Goal: Information Seeking & Learning: Learn about a topic

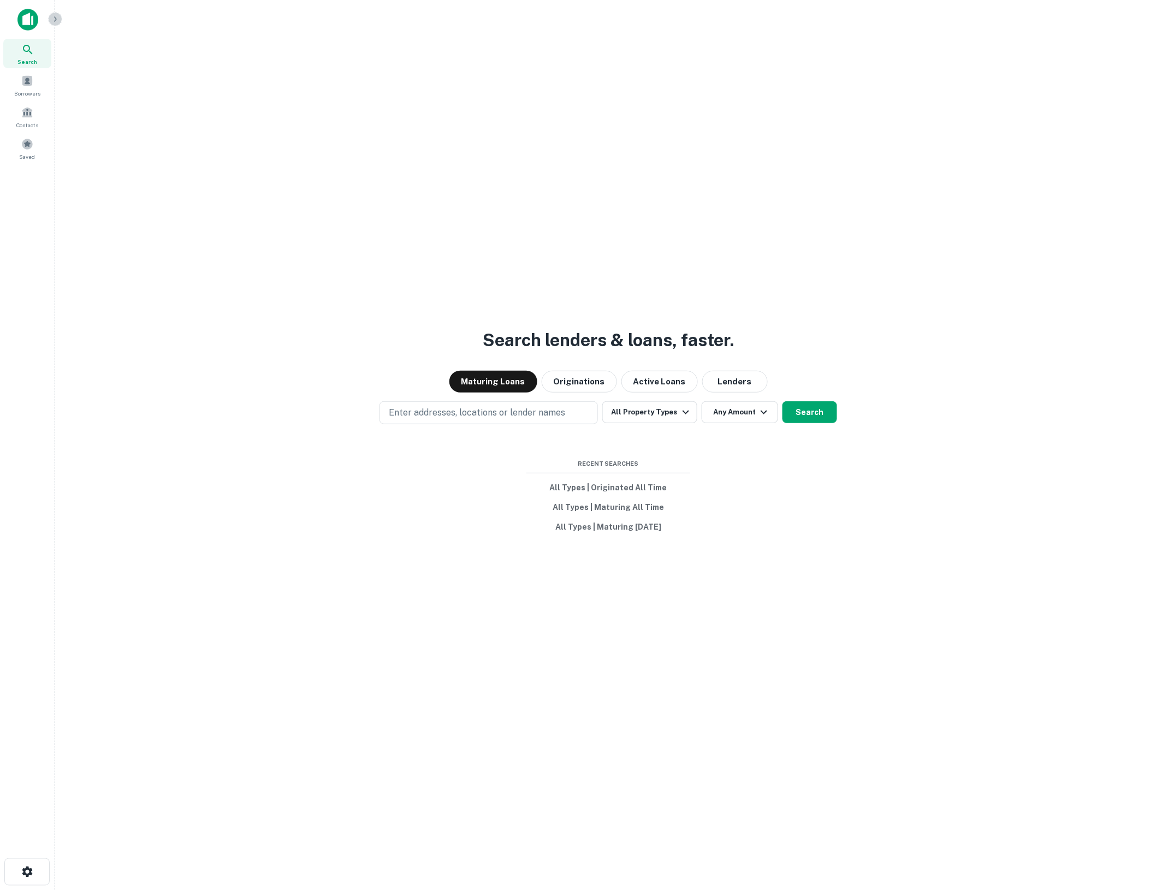
click at [53, 20] on icon "button" at bounding box center [55, 19] width 9 height 9
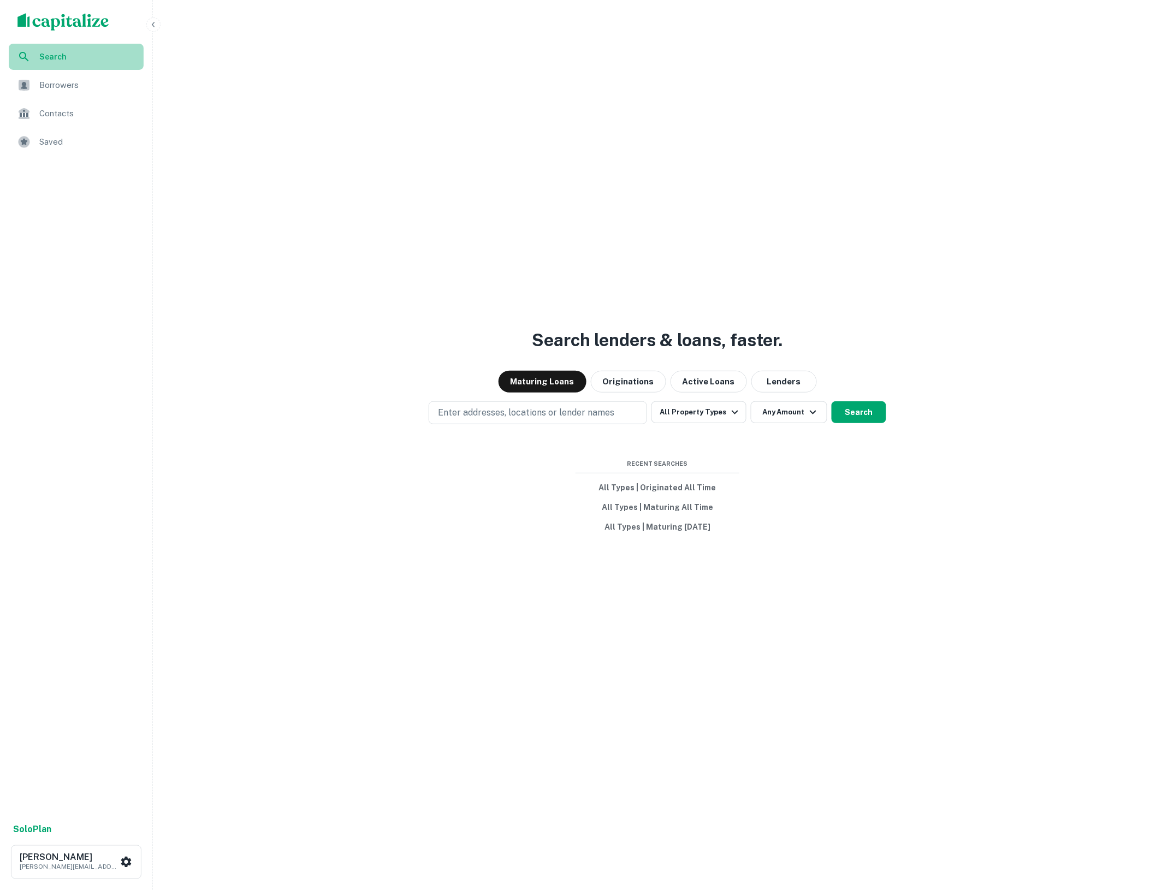
click at [57, 57] on span "Search" at bounding box center [88, 57] width 98 height 12
click at [43, 143] on span "Saved" at bounding box center [88, 141] width 98 height 13
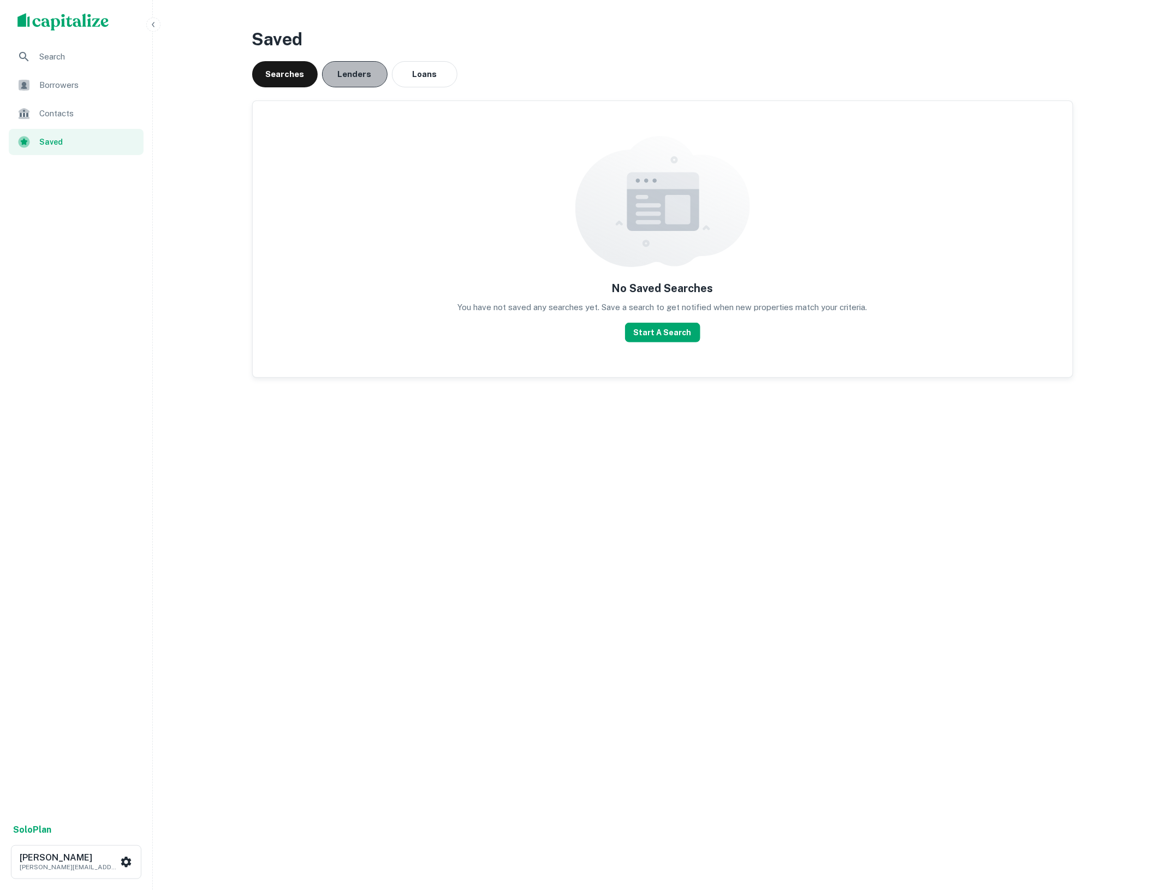
click at [358, 68] on button "Lenders" at bounding box center [355, 74] width 66 height 26
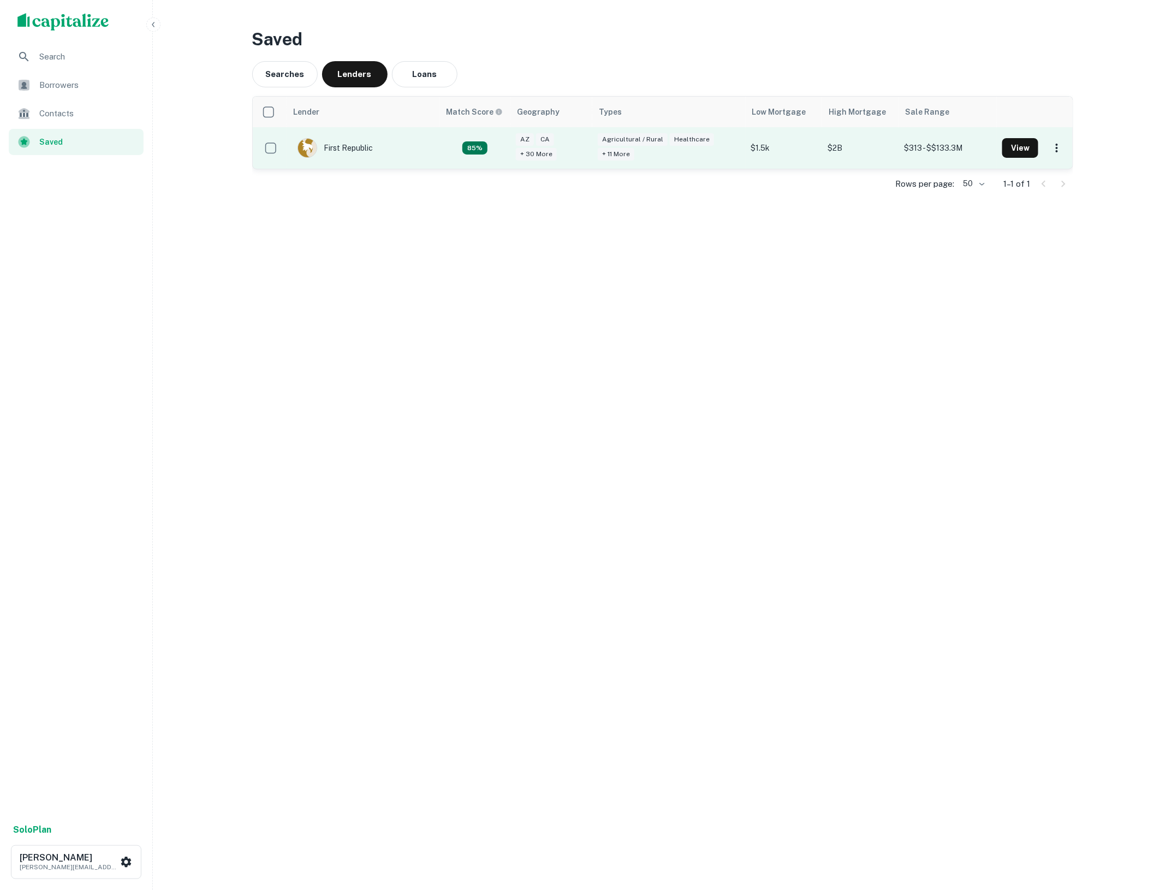
click at [367, 168] on td "First Republic" at bounding box center [363, 147] width 153 height 41
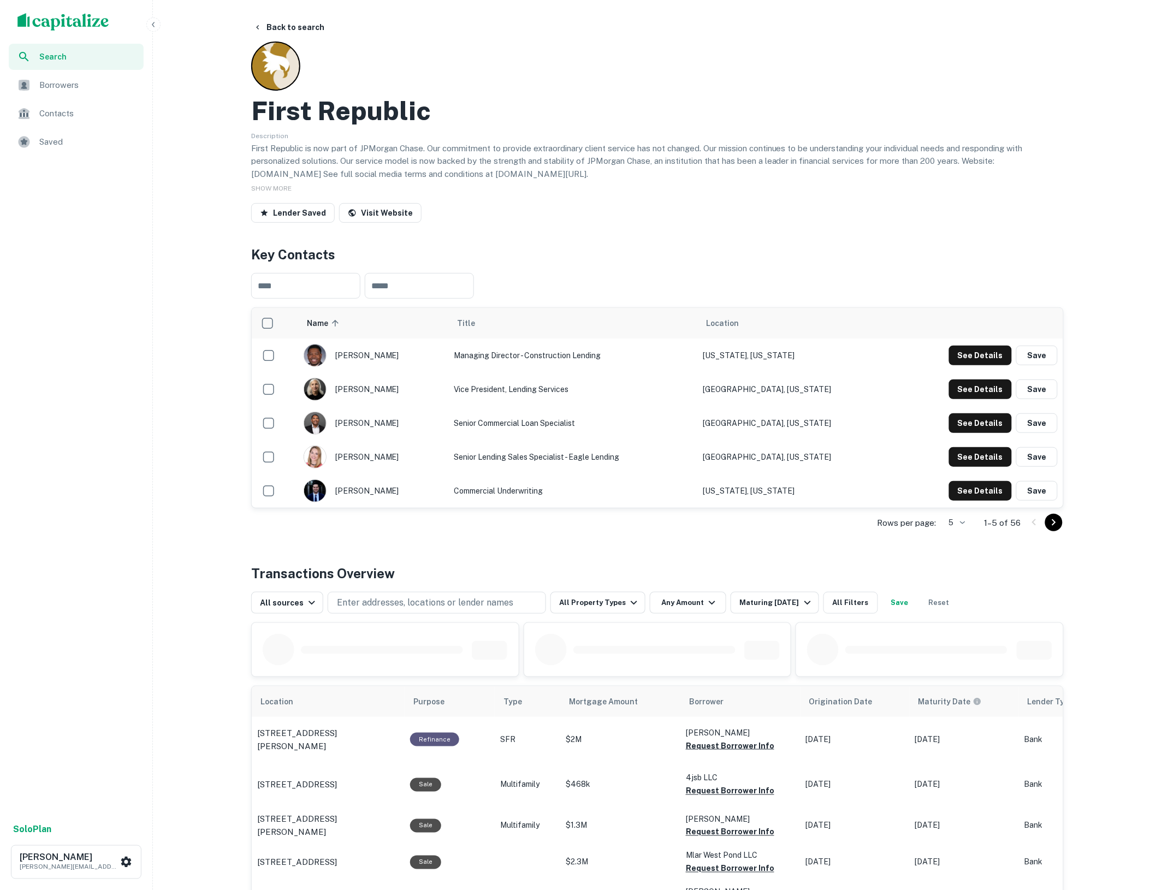
click at [314, 456] on img "scrollable content" at bounding box center [315, 457] width 22 height 22
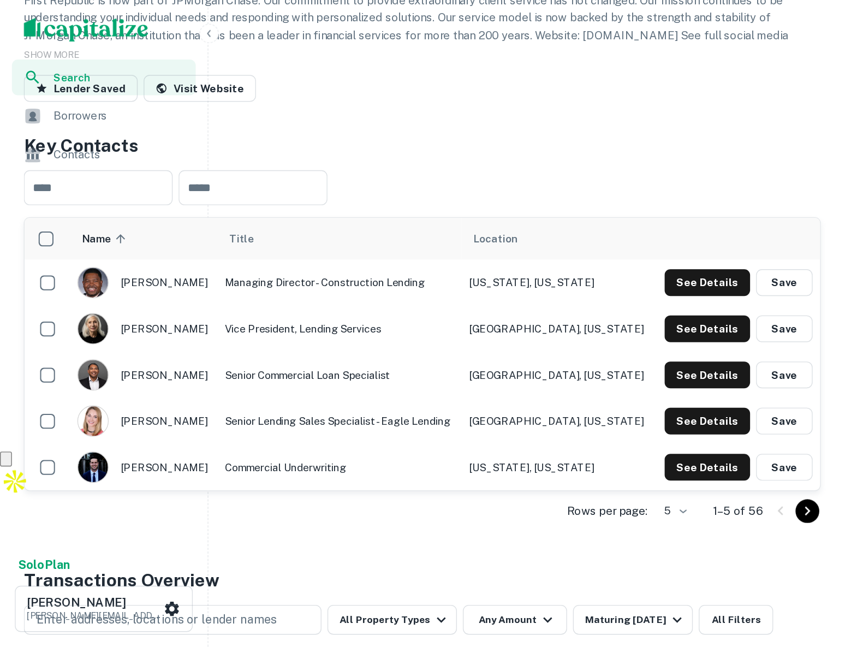
scroll to position [145, 0]
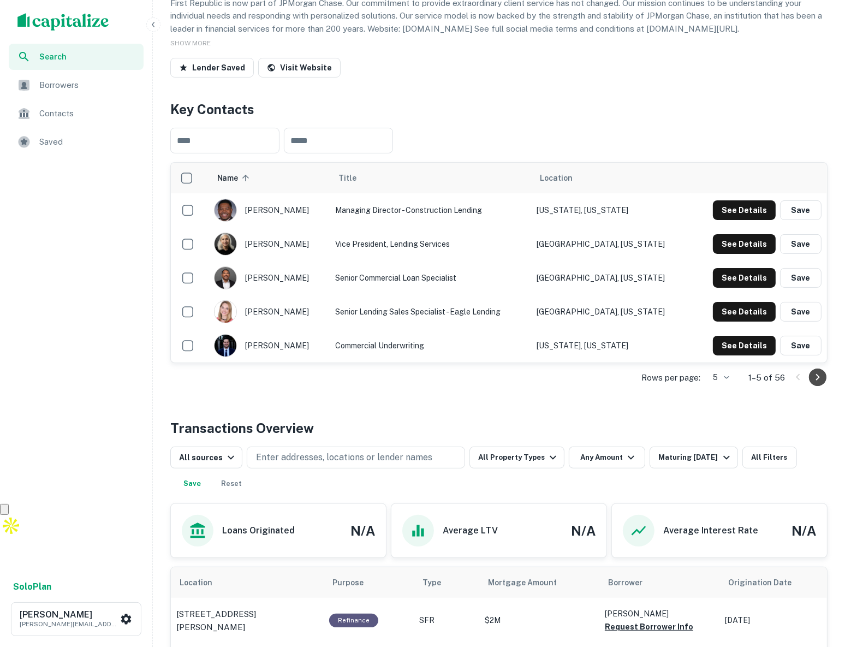
click at [821, 376] on icon "Go to next page" at bounding box center [817, 377] width 13 height 13
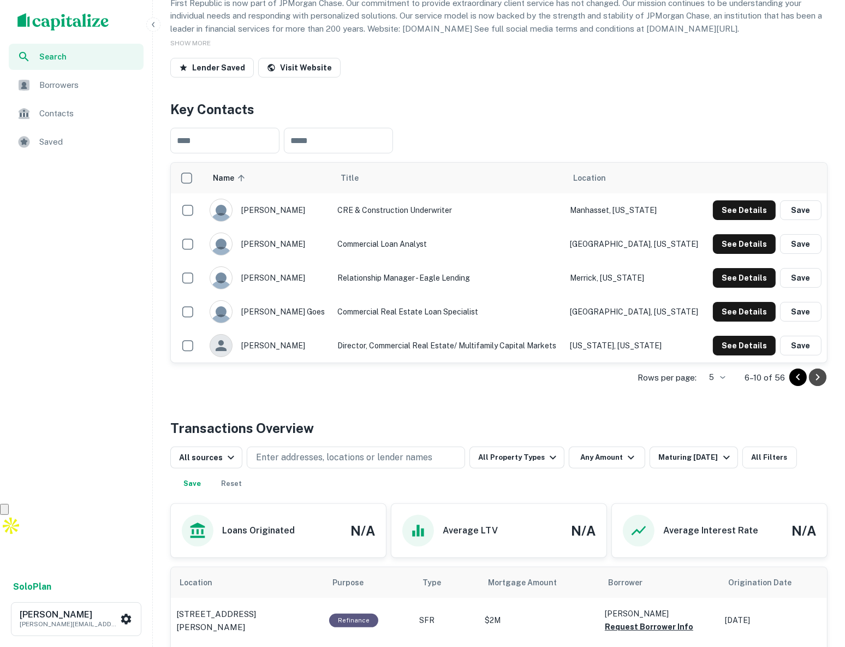
click at [818, 372] on icon "Go to next page" at bounding box center [817, 377] width 13 height 13
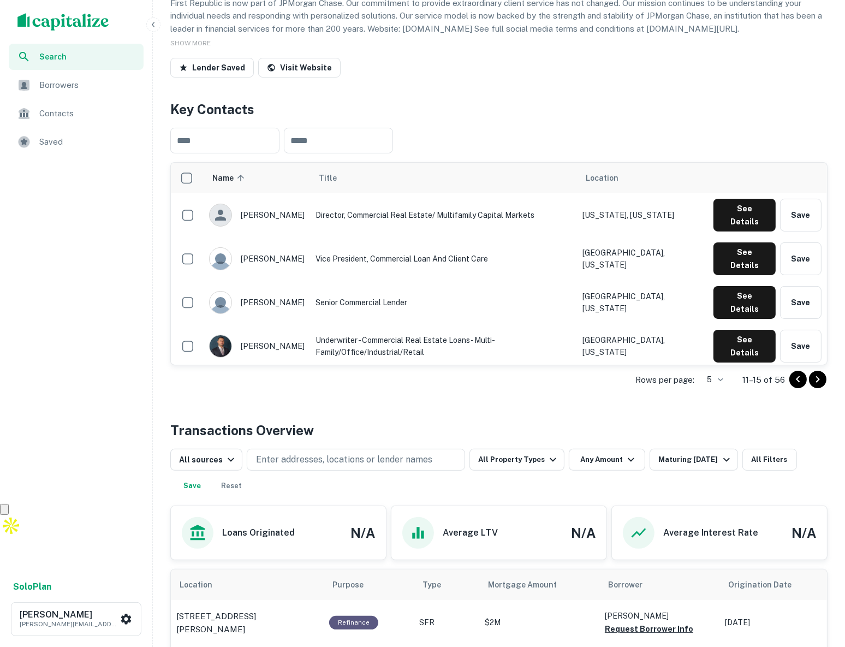
click at [819, 382] on icon "Go to next page" at bounding box center [817, 379] width 13 height 13
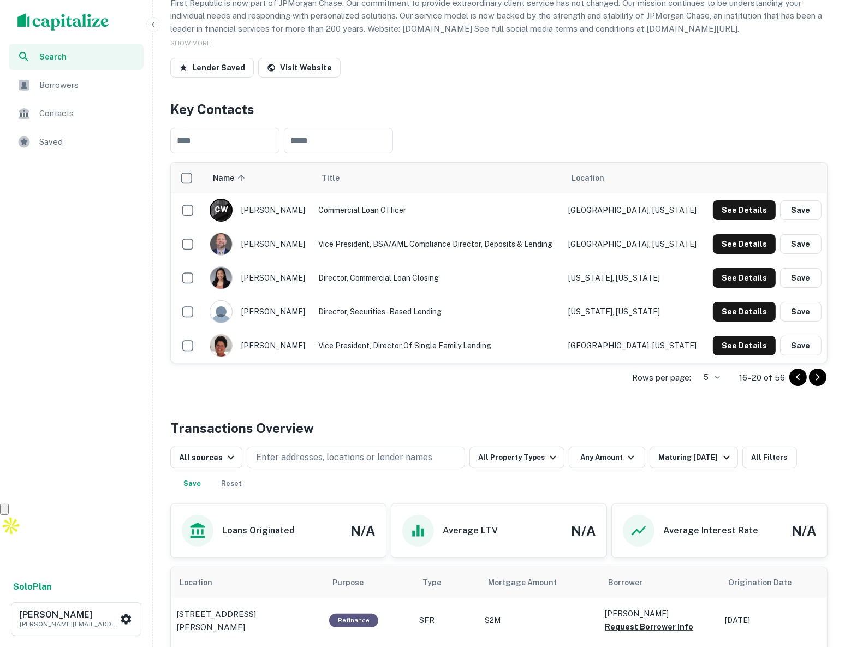
click at [823, 376] on icon "Go to next page" at bounding box center [817, 377] width 13 height 13
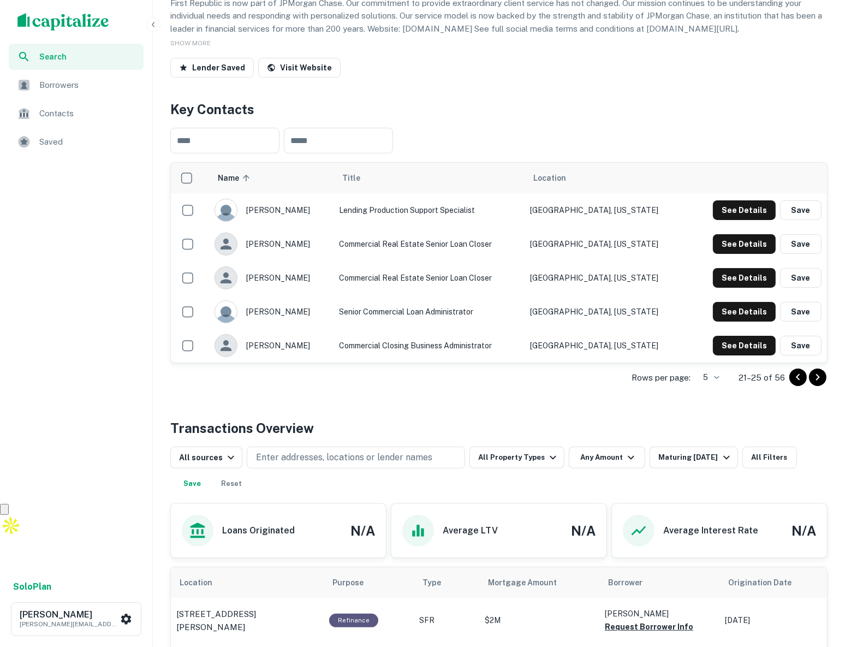
click at [823, 376] on icon "Go to next page" at bounding box center [817, 377] width 13 height 13
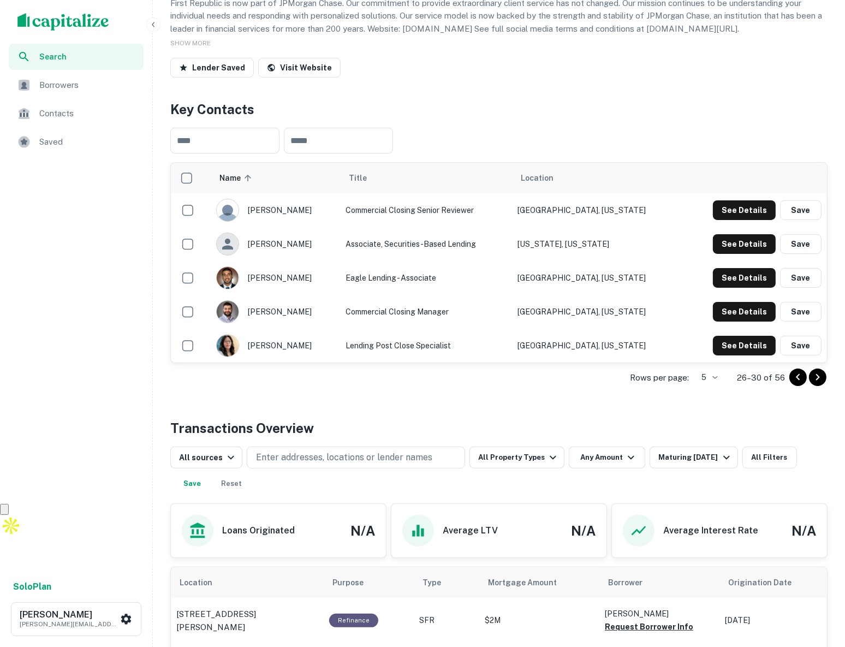
click at [822, 376] on icon "Go to next page" at bounding box center [817, 377] width 13 height 13
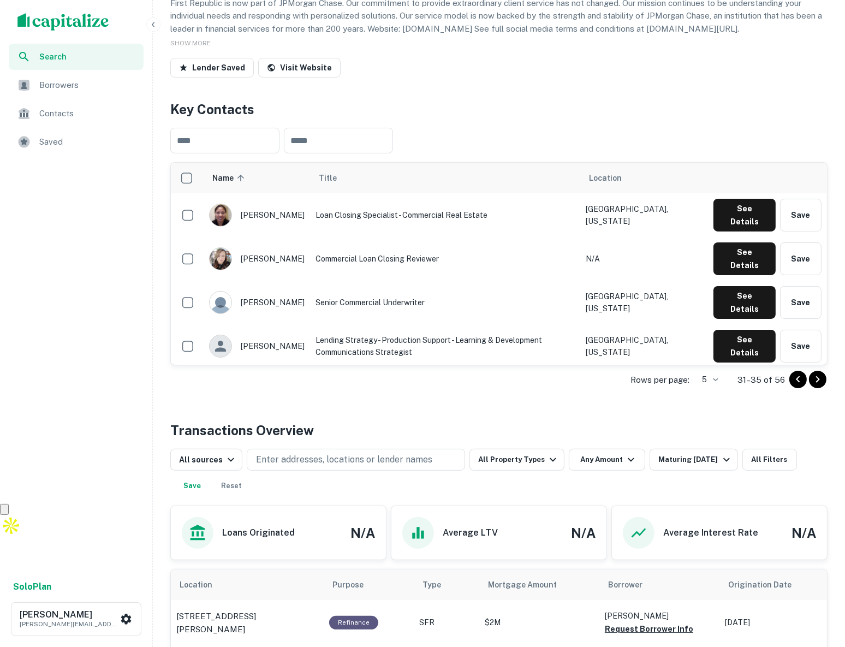
click at [822, 376] on icon "Go to next page" at bounding box center [817, 379] width 13 height 13
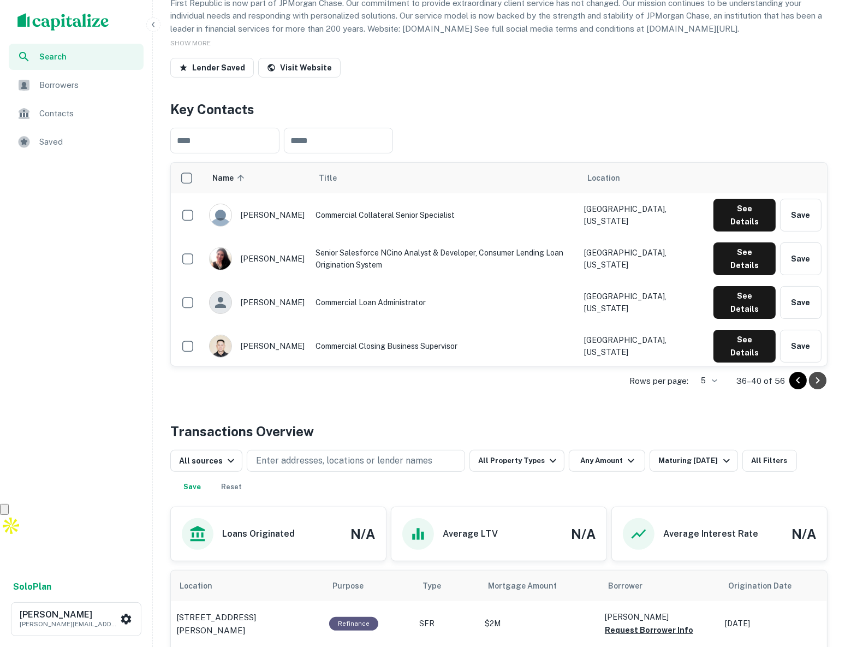
click at [822, 376] on icon "Go to next page" at bounding box center [817, 380] width 13 height 13
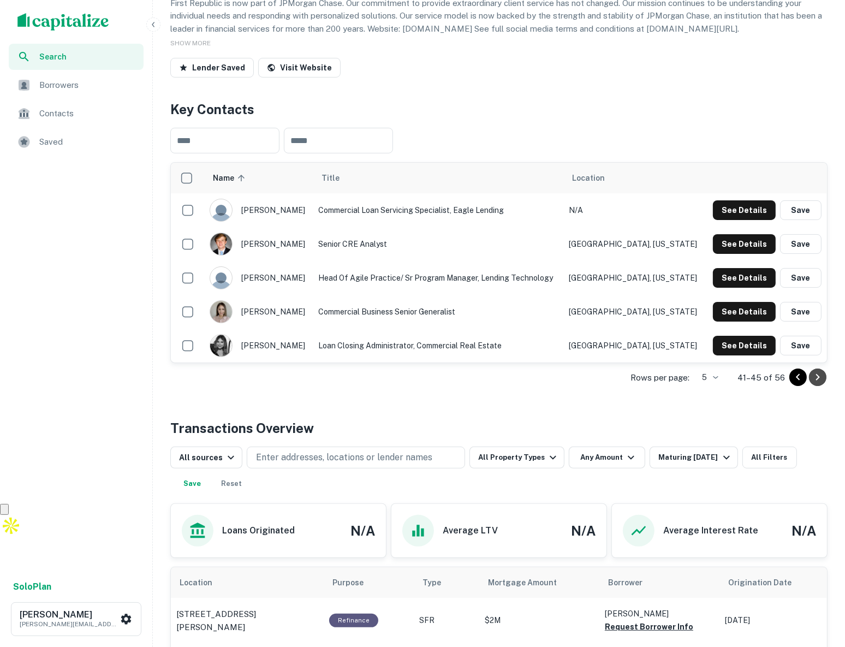
click at [822, 376] on icon "Go to next page" at bounding box center [817, 377] width 13 height 13
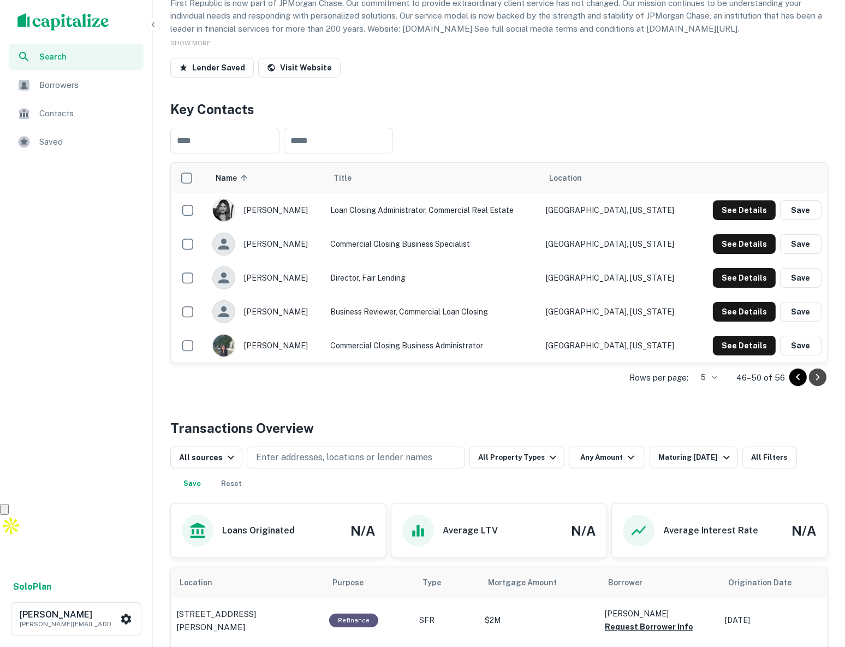
click at [822, 376] on icon "Go to next page" at bounding box center [817, 377] width 13 height 13
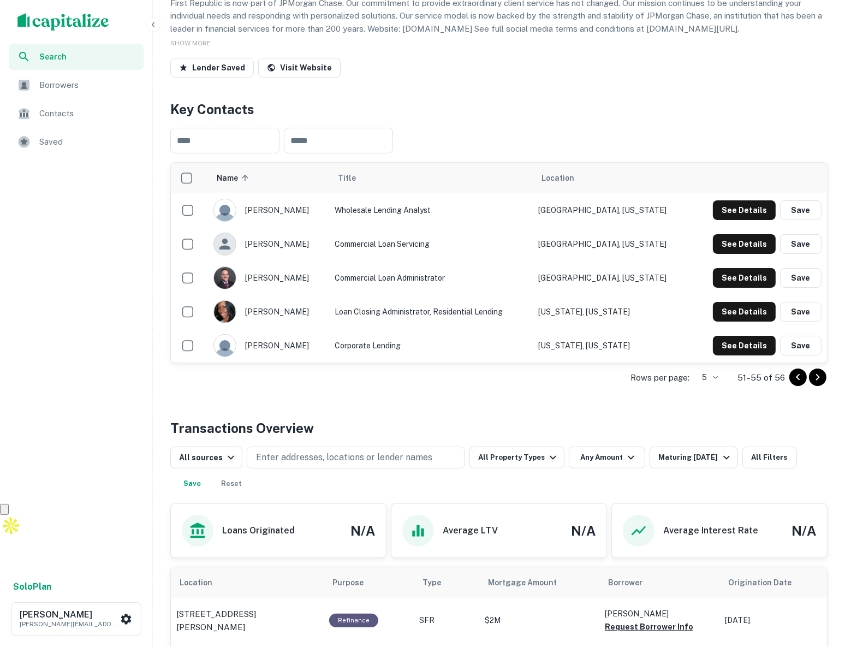
click at [813, 375] on icon "Go to next page" at bounding box center [817, 377] width 13 height 13
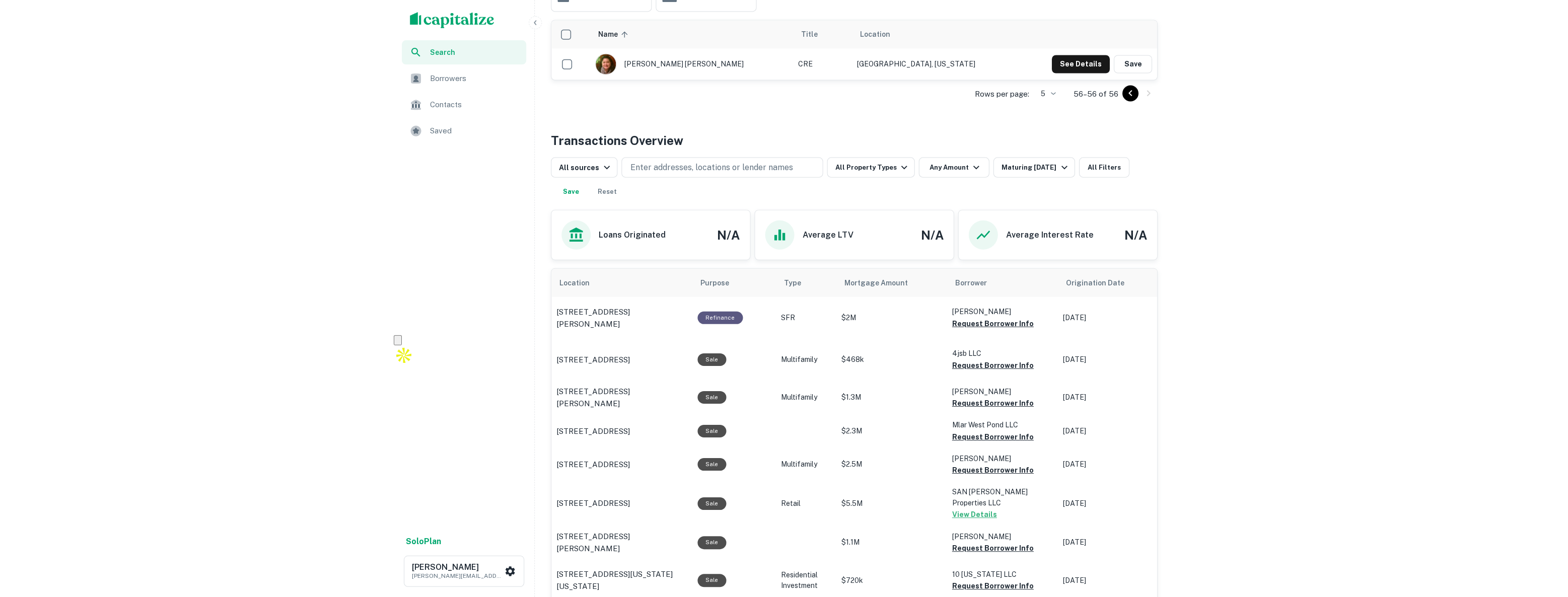
scroll to position [180, 0]
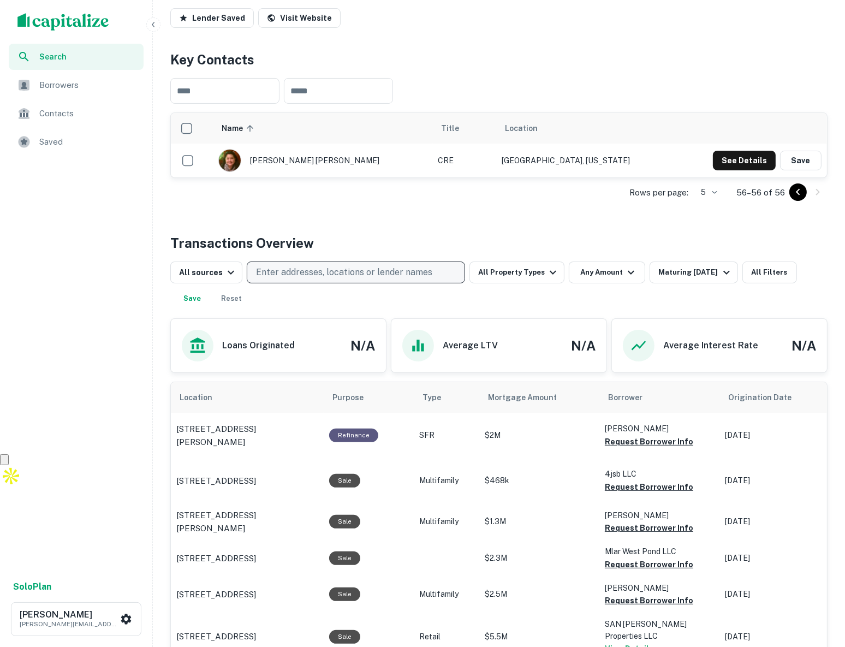
click at [338, 270] on p "Enter addresses, locations or lender names" at bounding box center [344, 272] width 176 height 13
type input "*********"
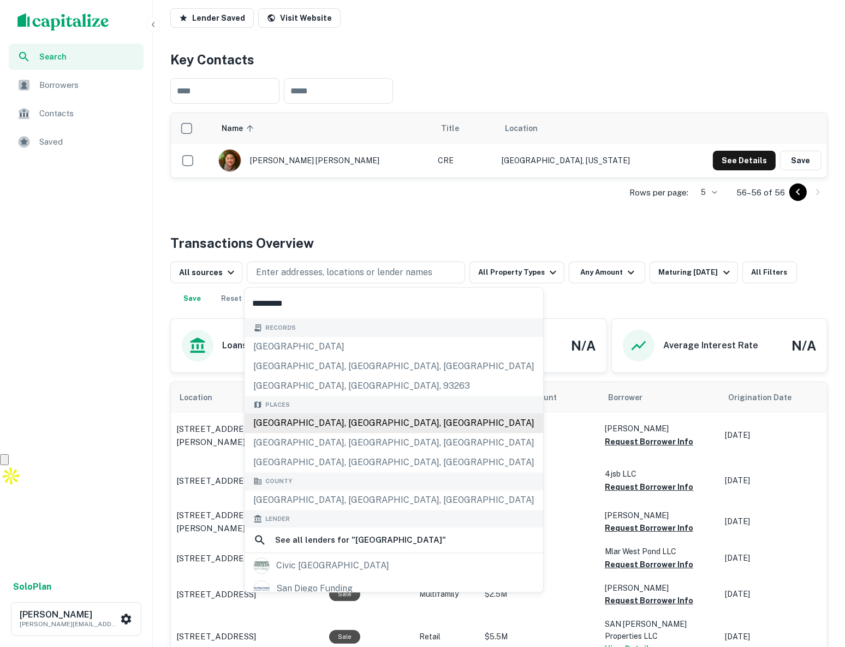
click at [317, 423] on div "[GEOGRAPHIC_DATA], [GEOGRAPHIC_DATA], [GEOGRAPHIC_DATA]" at bounding box center [394, 423] width 299 height 20
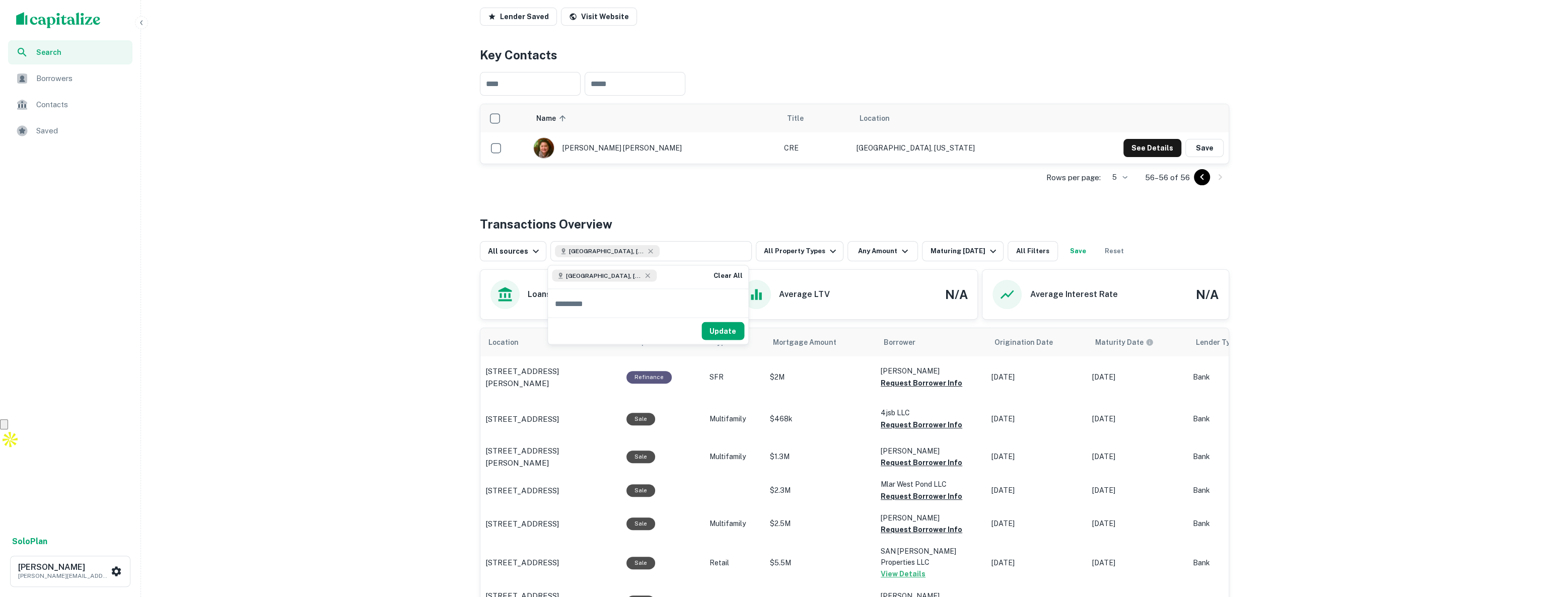
drag, startPoint x: 736, startPoint y: 326, endPoint x: 1291, endPoint y: 304, distance: 555.4
click at [736, 326] on button "Update" at bounding box center [722, 331] width 42 height 18
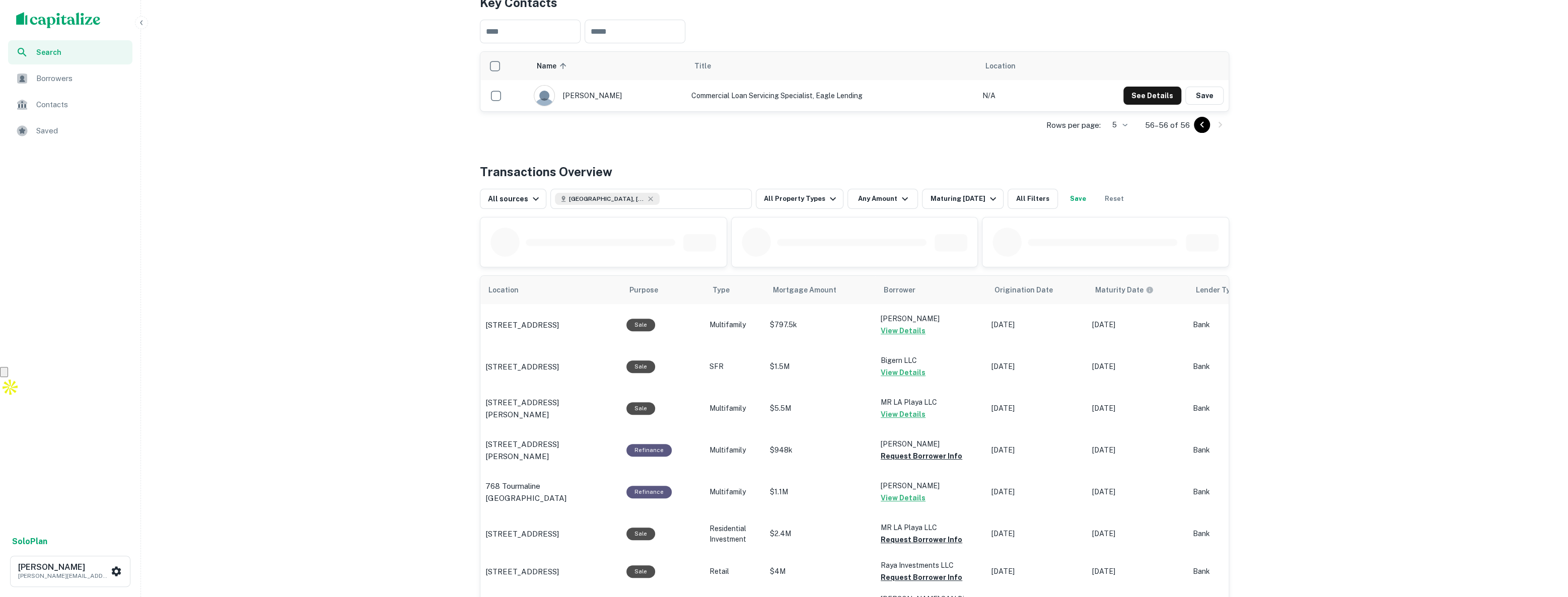
scroll to position [363, 0]
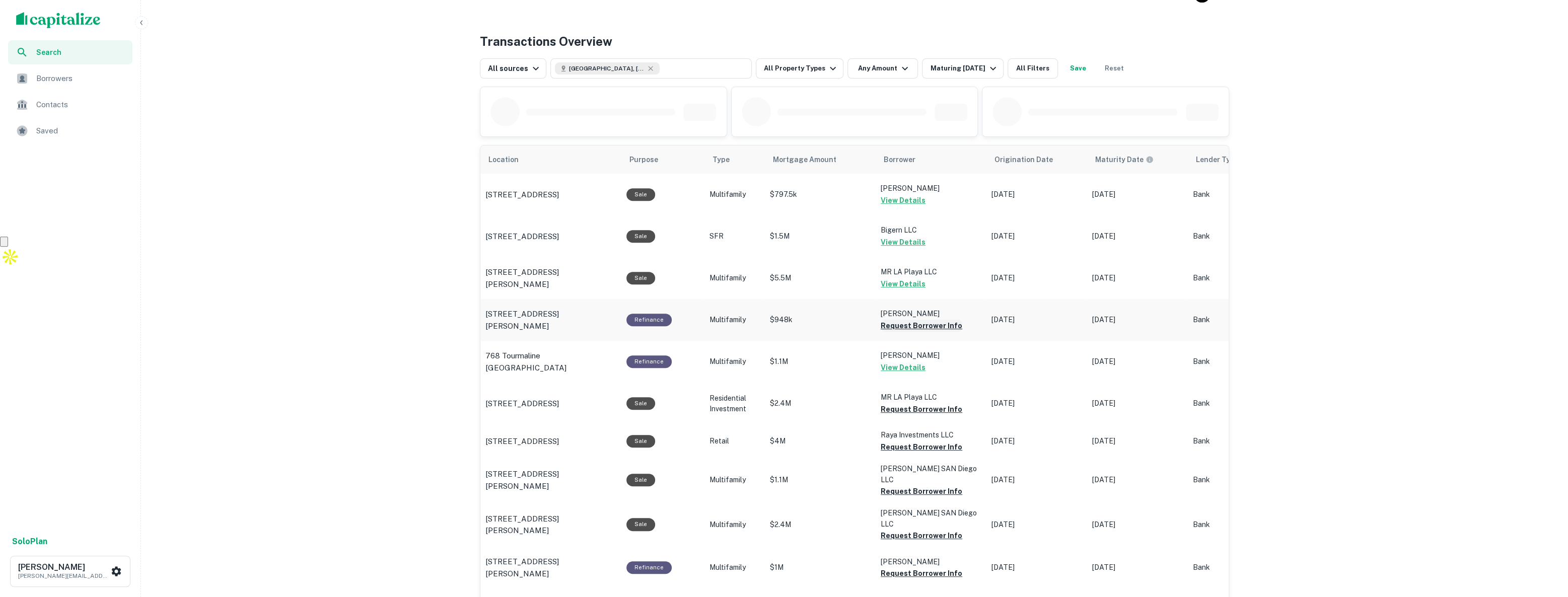
click at [906, 330] on button "Request Borrower Info" at bounding box center [921, 326] width 81 height 12
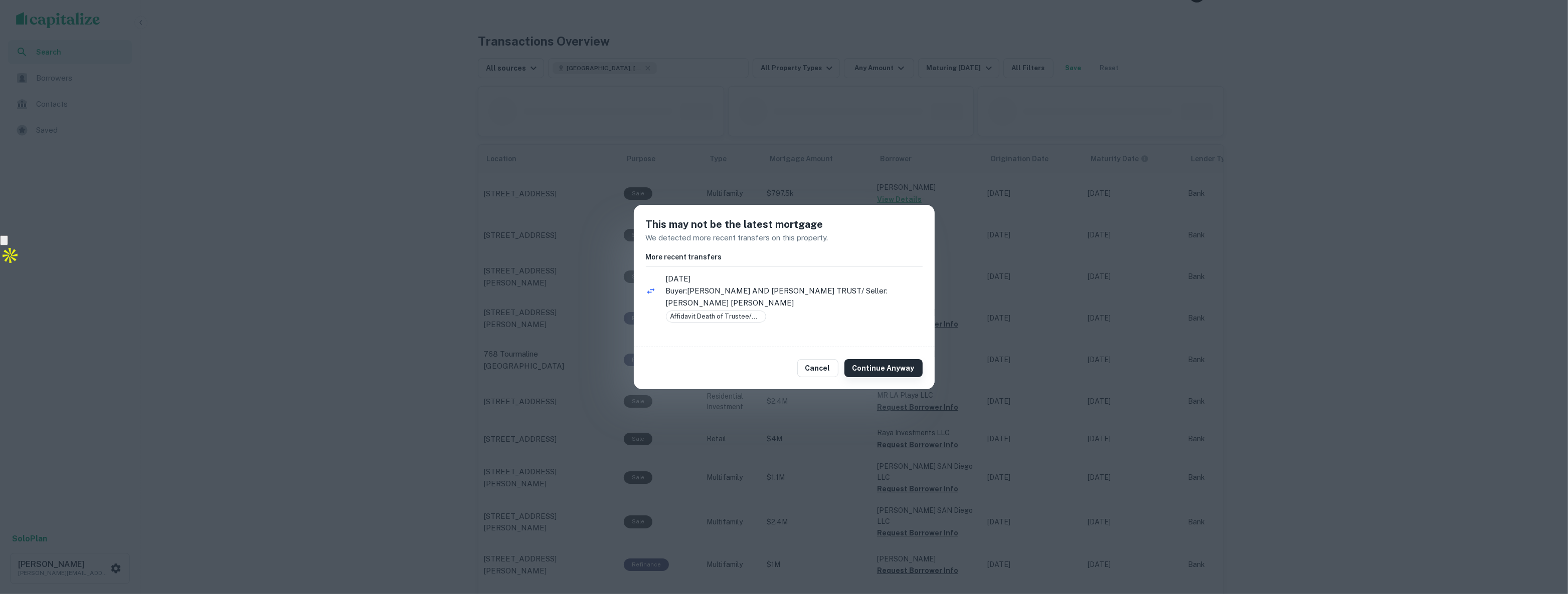
click at [874, 362] on button "Continue Anyway" at bounding box center [883, 368] width 78 height 18
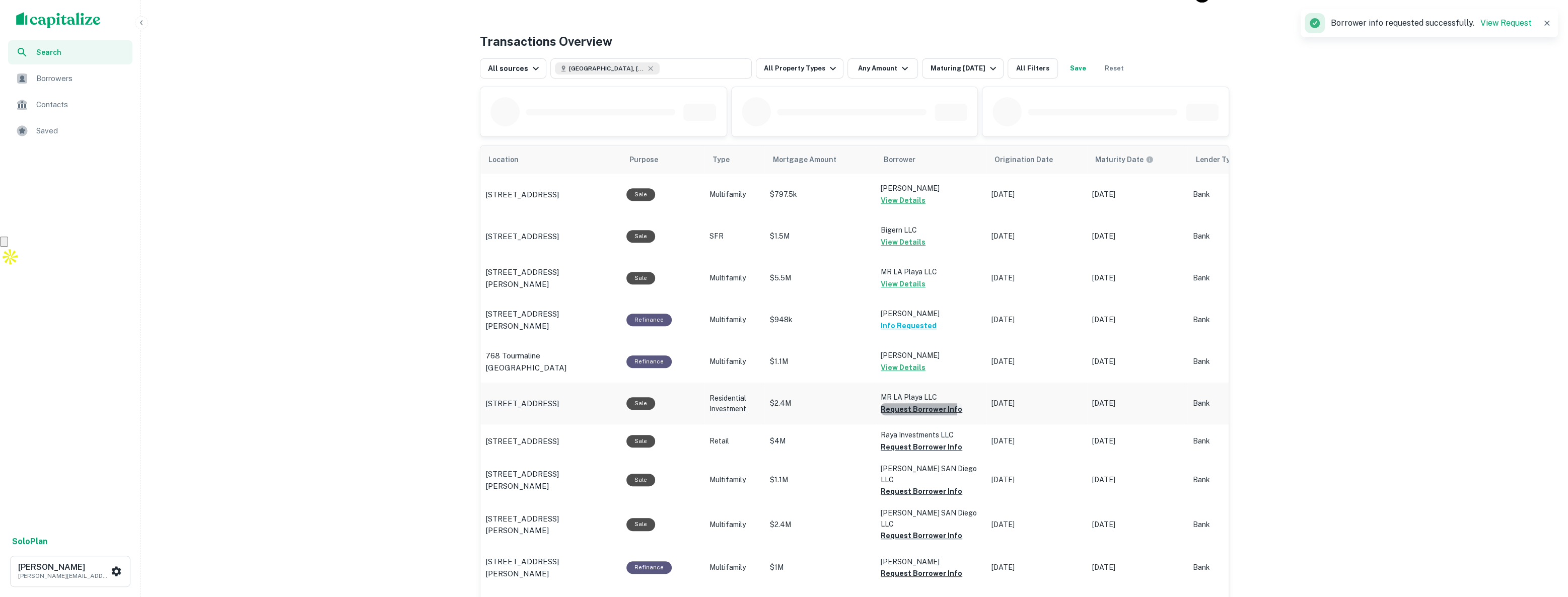
click at [901, 408] on button "Request Borrower Info" at bounding box center [921, 409] width 81 height 12
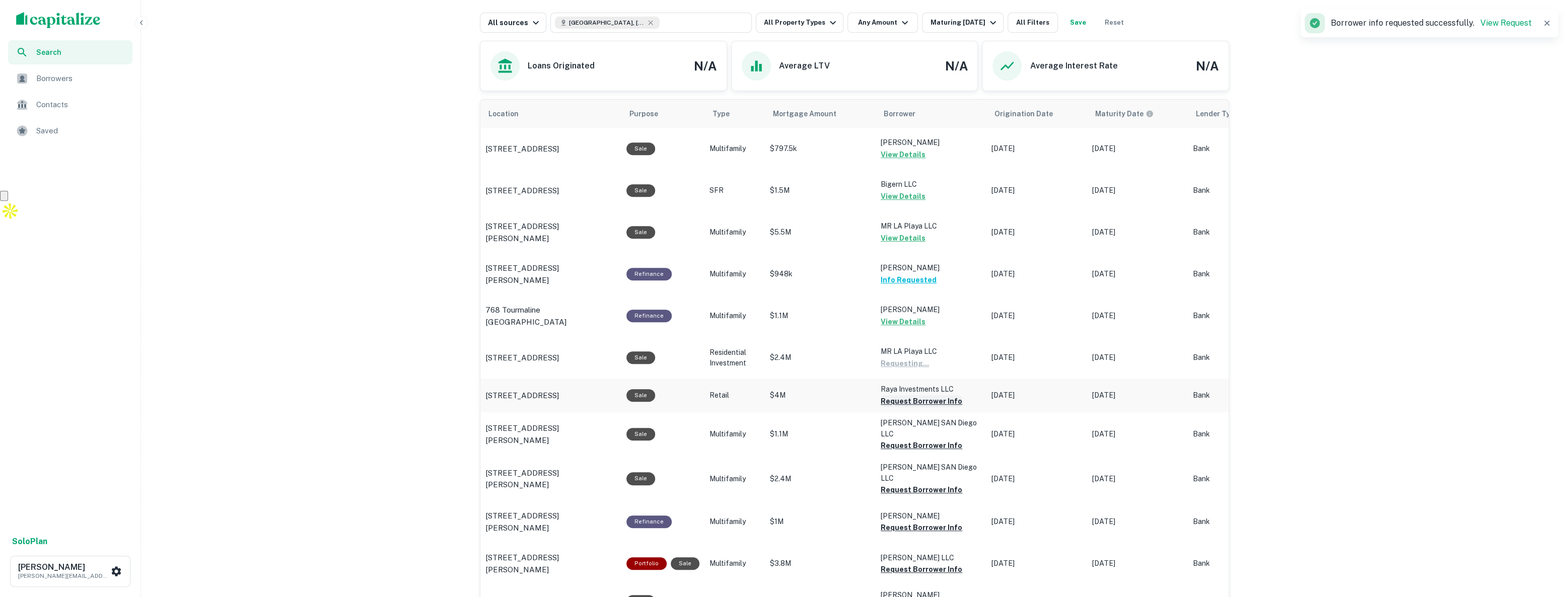
click at [936, 403] on button "Request Borrower Info" at bounding box center [921, 401] width 81 height 12
click at [922, 442] on button "Request Borrower Info" at bounding box center [921, 446] width 81 height 12
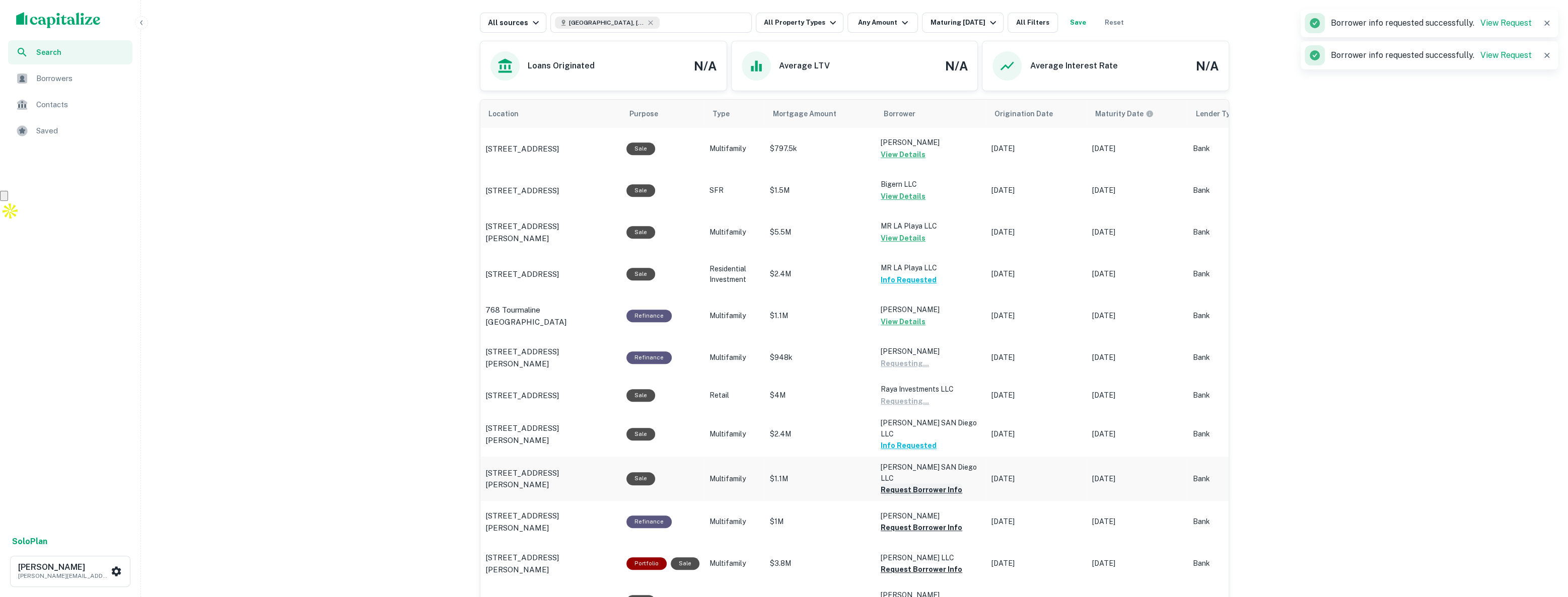
click at [922, 484] on button "Request Borrower Info" at bounding box center [921, 490] width 81 height 12
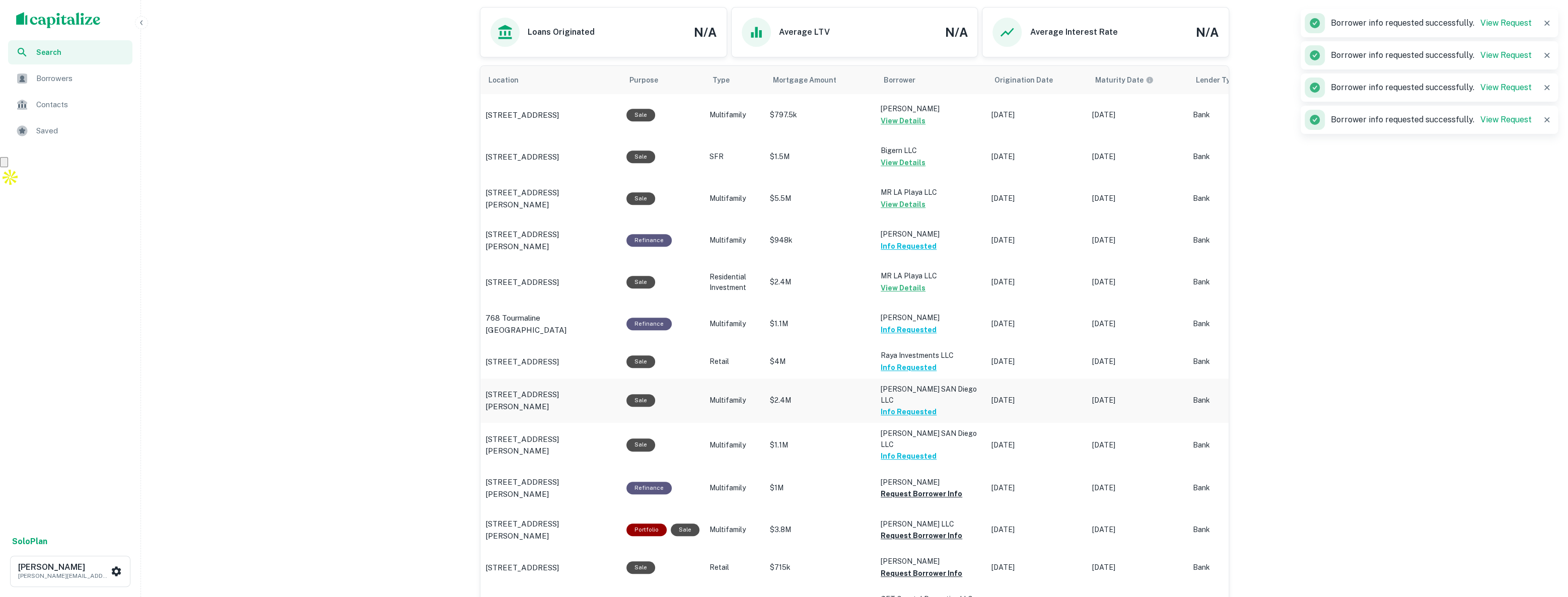
scroll to position [454, 0]
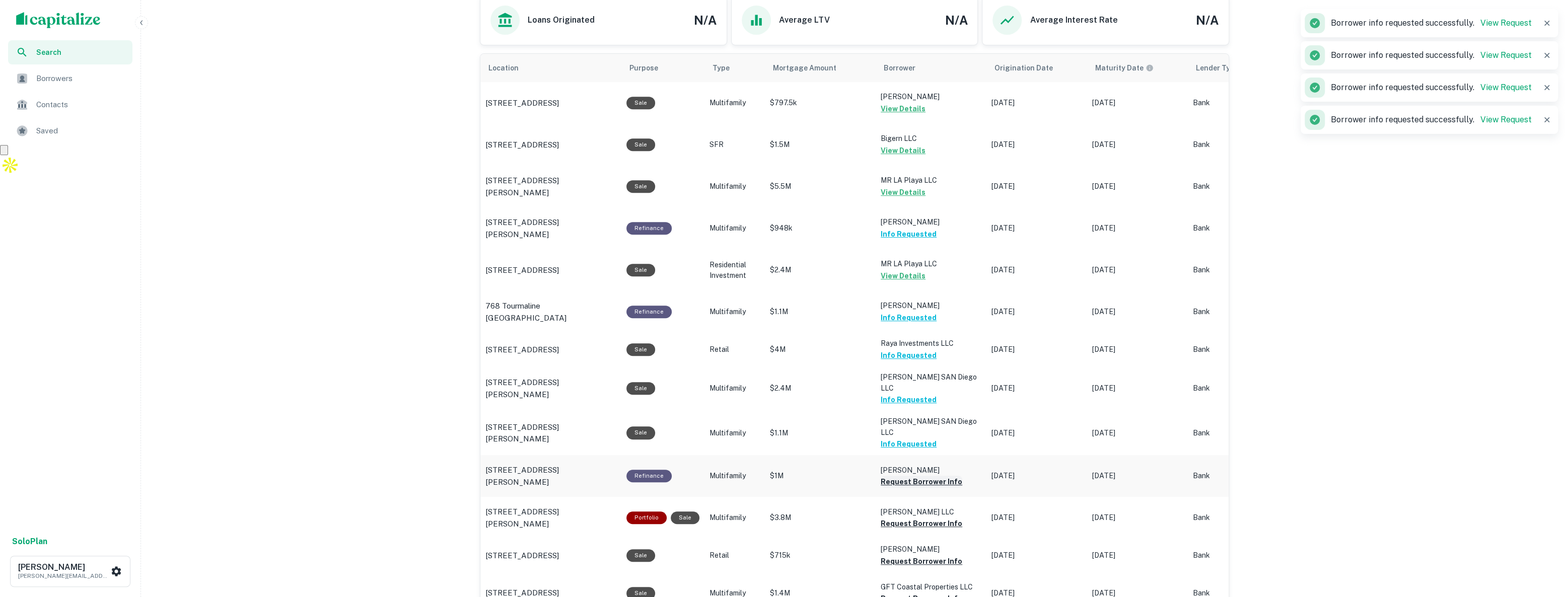
click at [921, 476] on button "Request Borrower Info" at bounding box center [921, 482] width 81 height 12
click at [911, 518] on button "Request Borrower Info" at bounding box center [921, 523] width 81 height 12
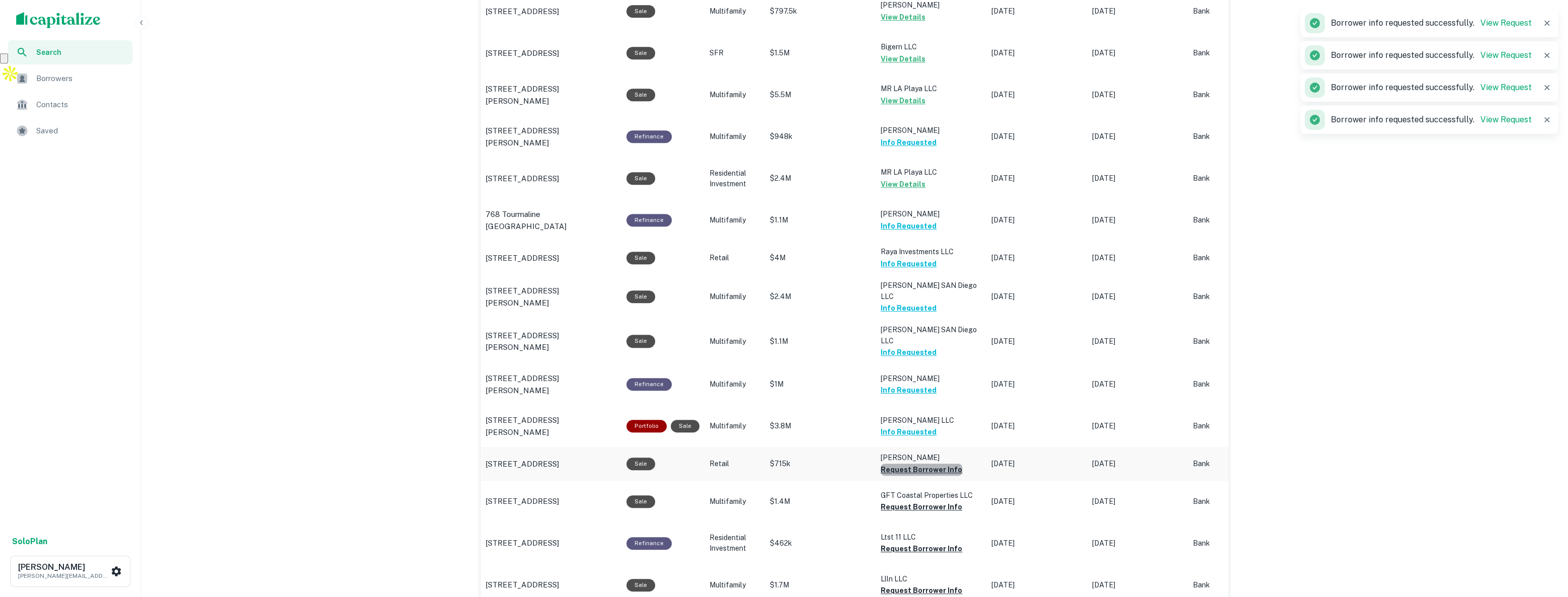
click at [927, 464] on button "Request Borrower Info" at bounding box center [921, 470] width 81 height 12
click at [921, 501] on button "Request Borrower Info" at bounding box center [921, 507] width 81 height 12
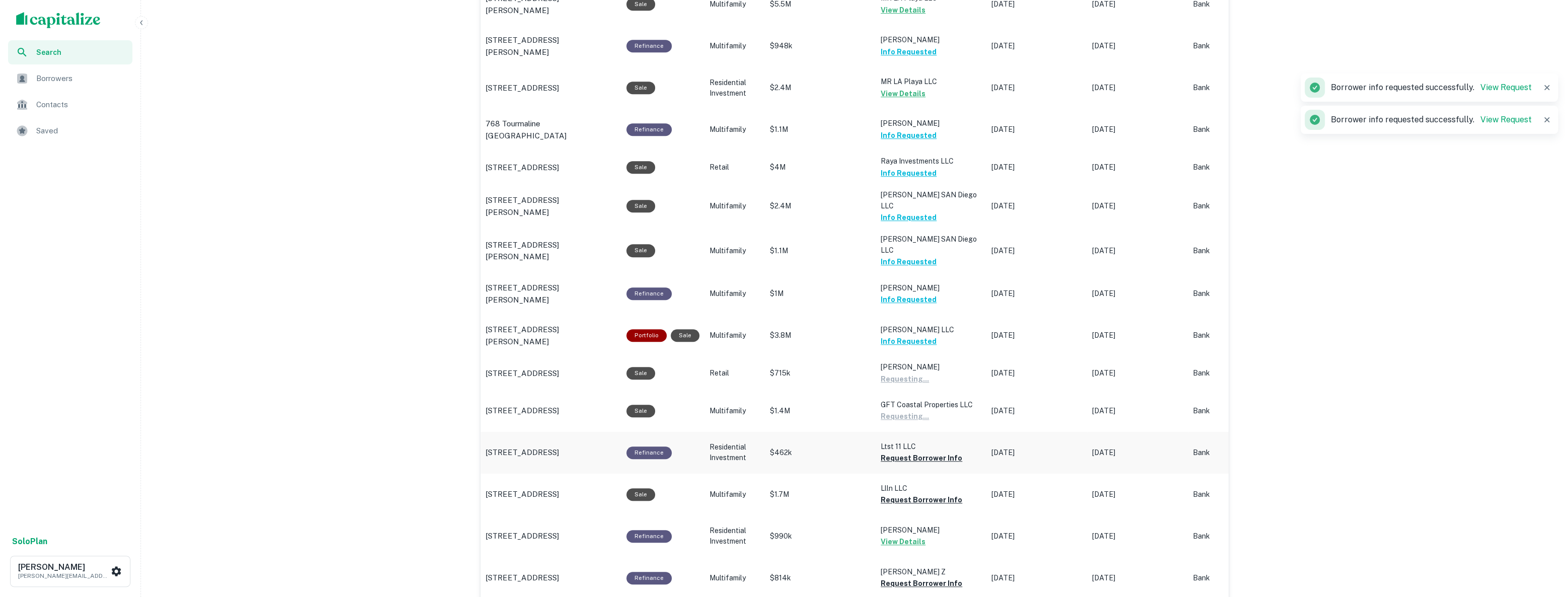
scroll to position [638, 0]
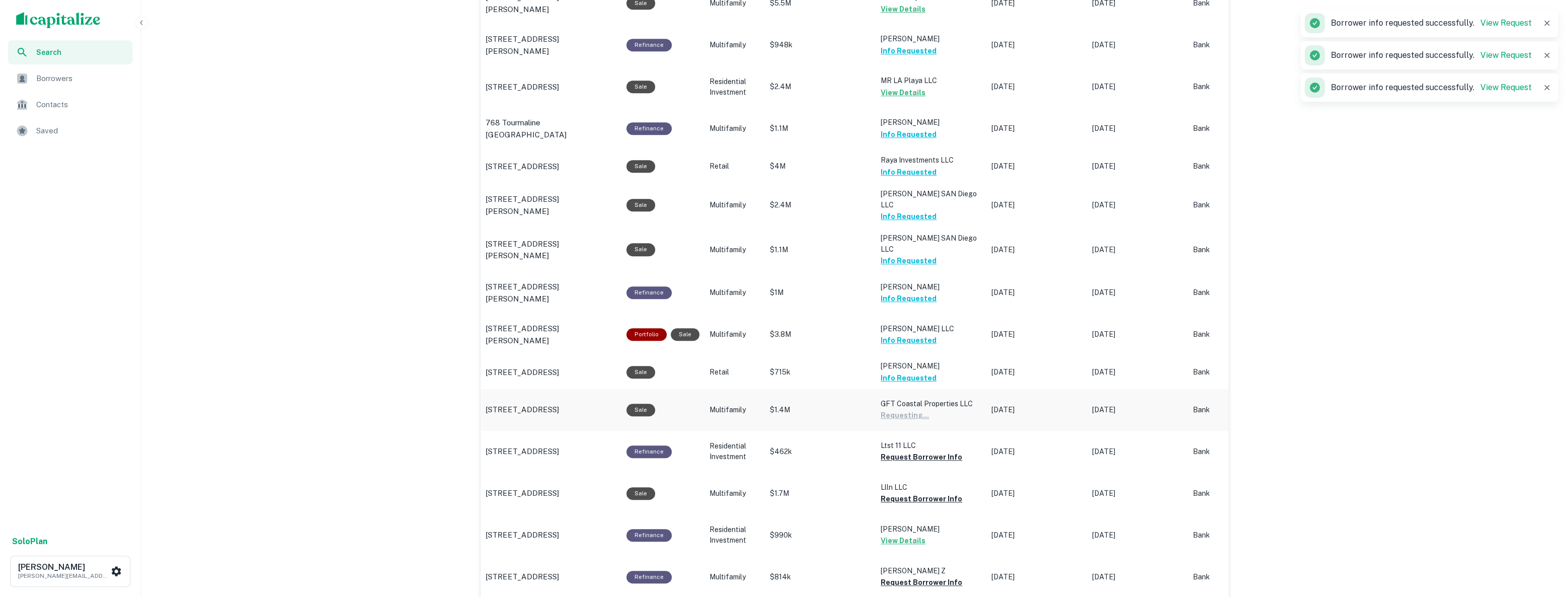
click at [905, 493] on button "Request Borrower Info" at bounding box center [921, 498] width 81 height 12
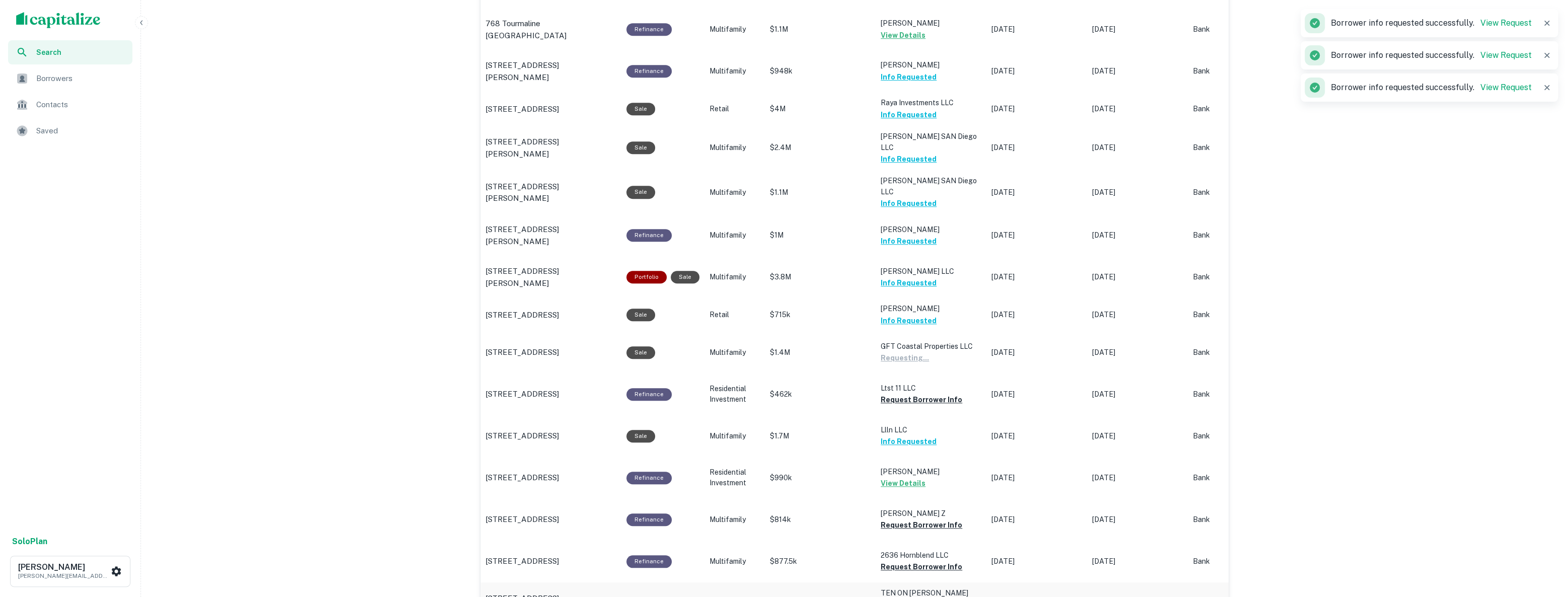
scroll to position [775, 0]
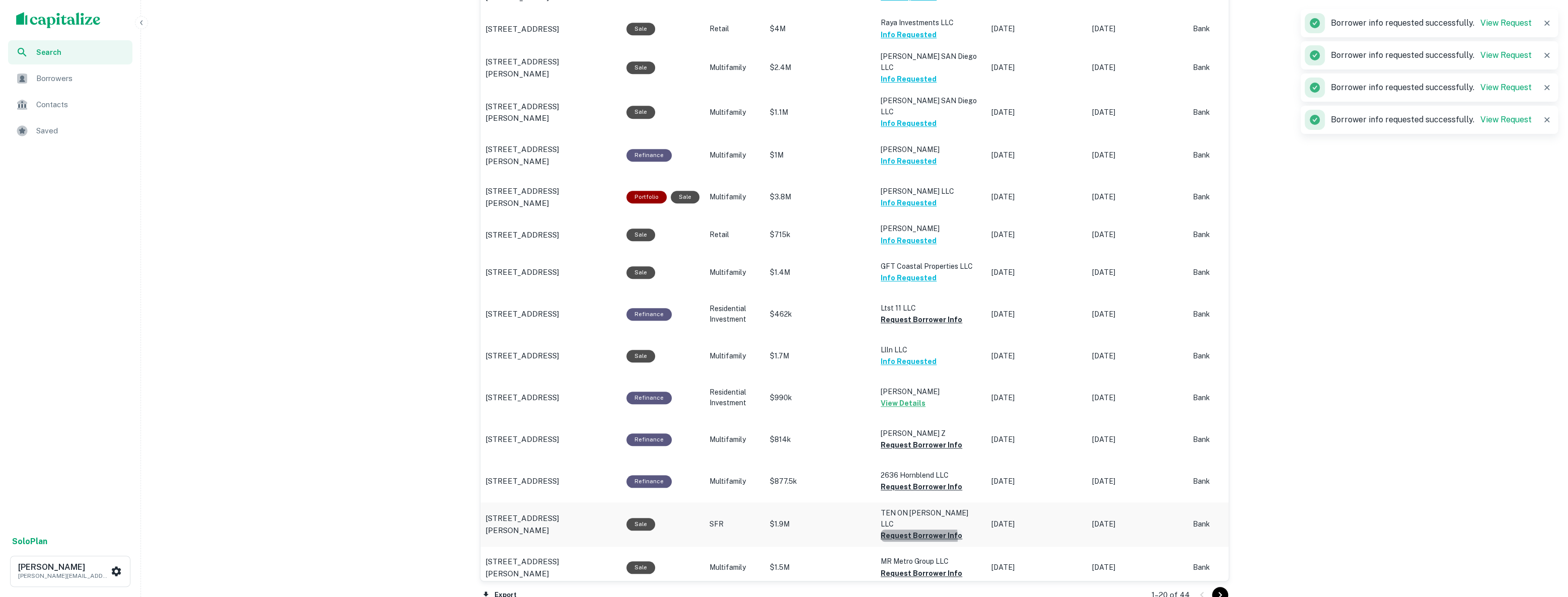
click at [914, 530] on button "Request Borrower Info" at bounding box center [921, 535] width 81 height 12
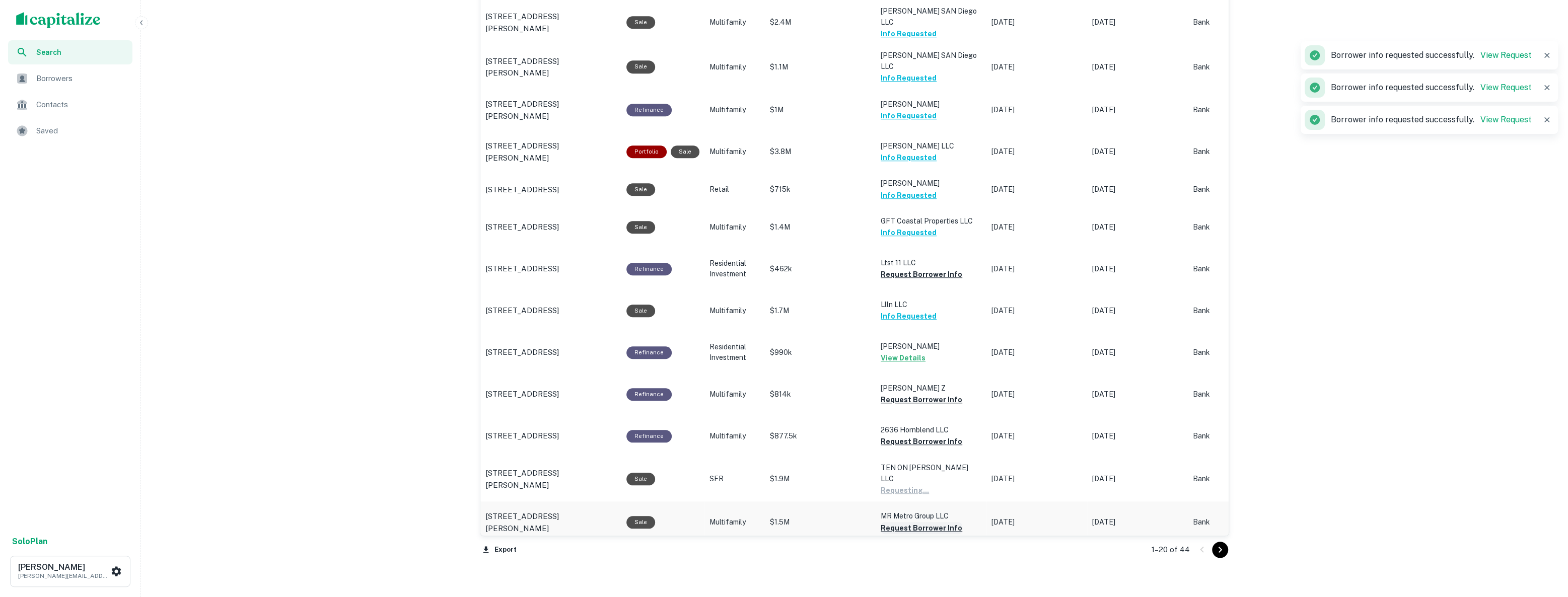
scroll to position [821, 0]
click at [916, 523] on button "Request Borrower Info" at bounding box center [921, 528] width 81 height 12
click at [1081, 553] on icon "Go to next page" at bounding box center [1219, 549] width 12 height 12
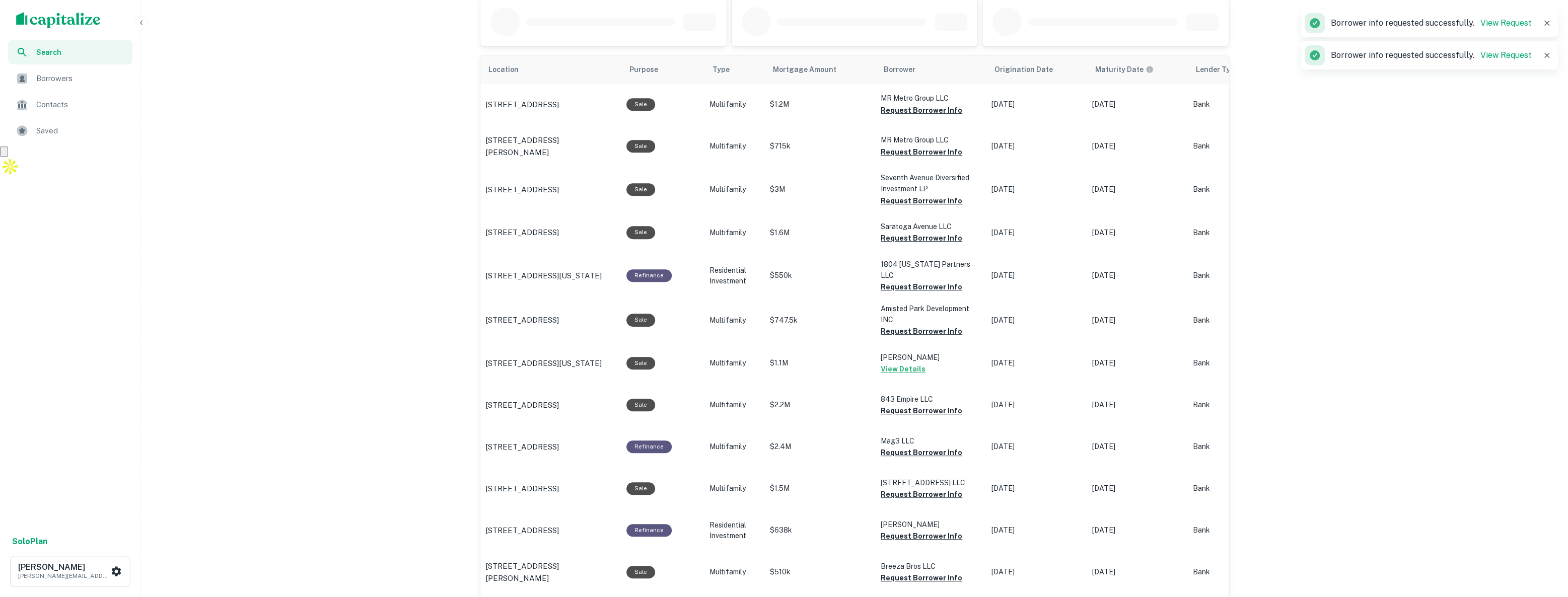
scroll to position [409, 0]
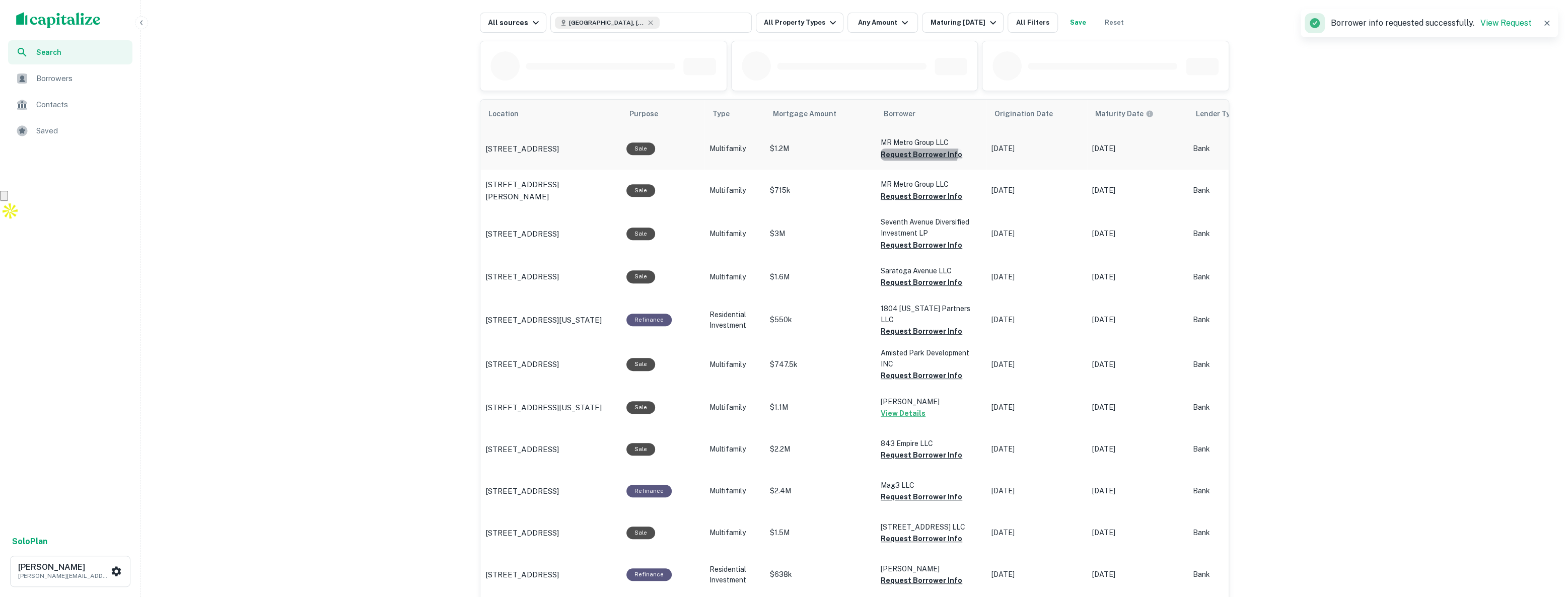
click at [903, 149] on button "Request Borrower Info" at bounding box center [921, 154] width 81 height 12
click at [895, 193] on button "Request Borrower Info" at bounding box center [921, 196] width 81 height 12
drag, startPoint x: 906, startPoint y: 250, endPoint x: 905, endPoint y: 244, distance: 6.1
click at [906, 248] on button "Request Borrower Info" at bounding box center [921, 245] width 81 height 12
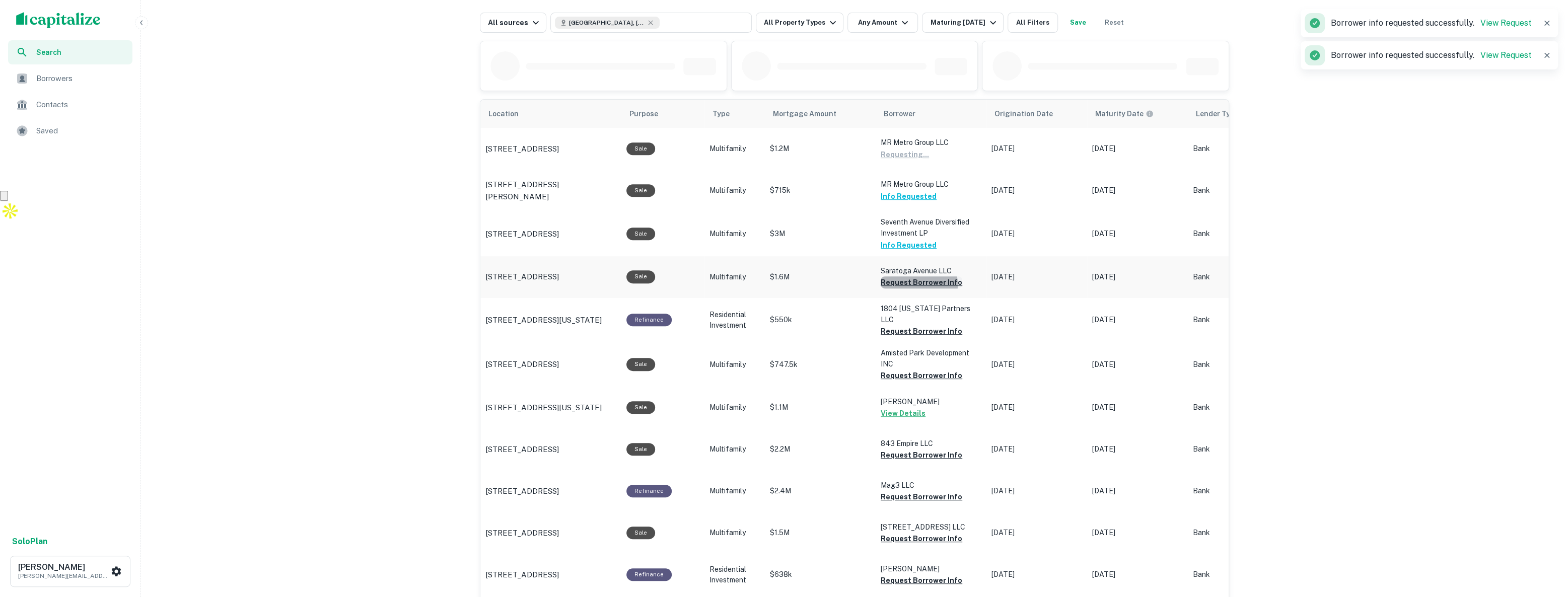
click at [913, 284] on button "Request Borrower Info" at bounding box center [921, 282] width 81 height 12
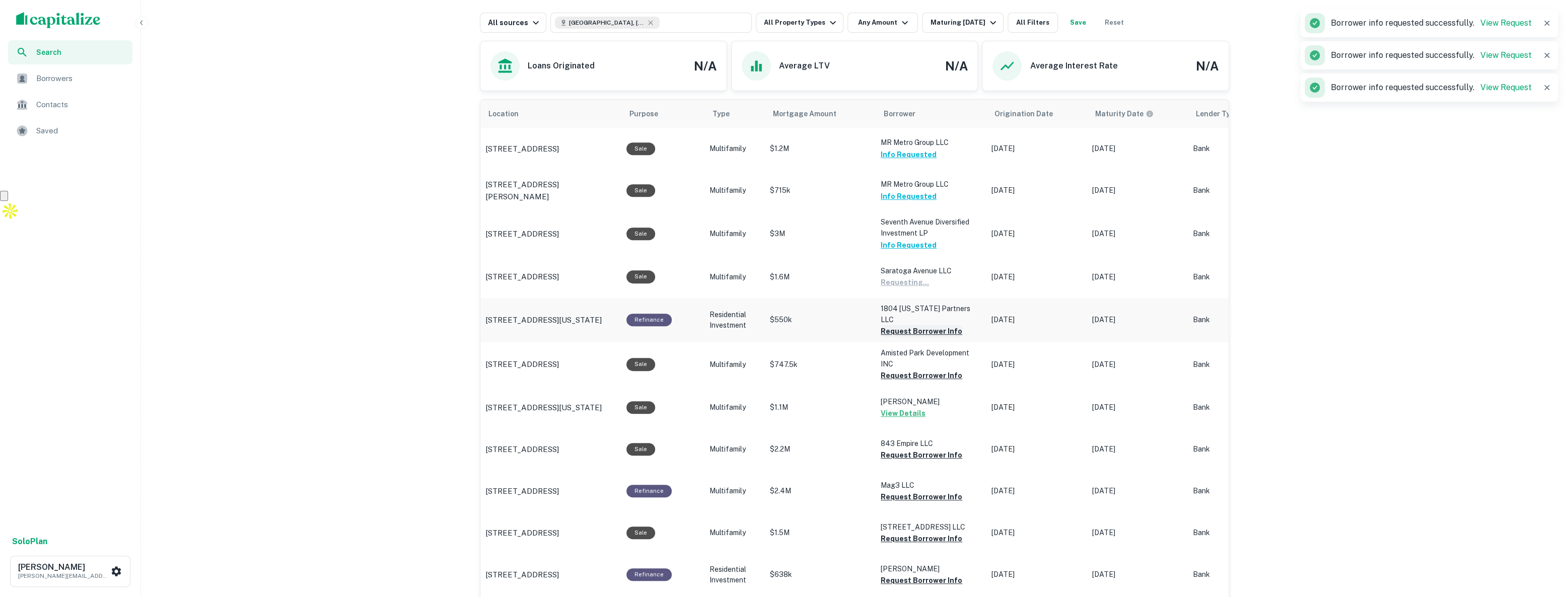
click at [914, 326] on button "Request Borrower Info" at bounding box center [921, 331] width 81 height 12
click at [906, 408] on button "View Details" at bounding box center [903, 413] width 45 height 12
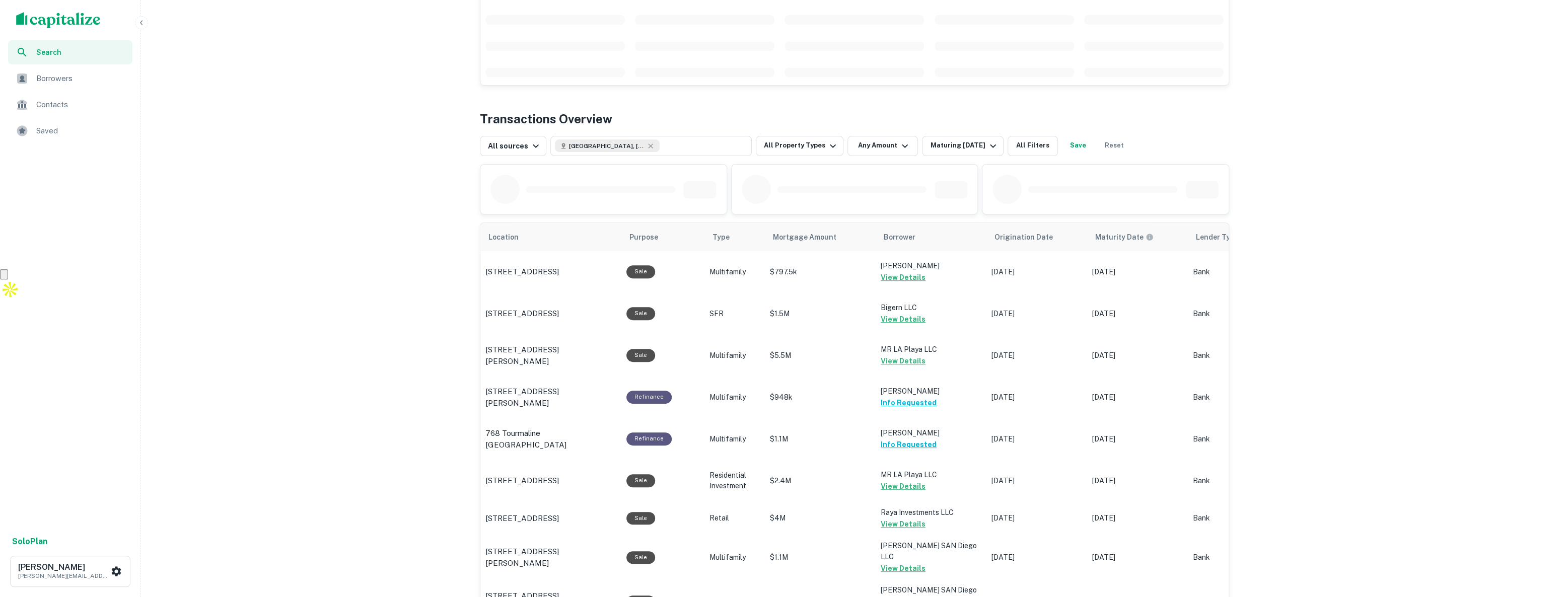
scroll to position [504, 0]
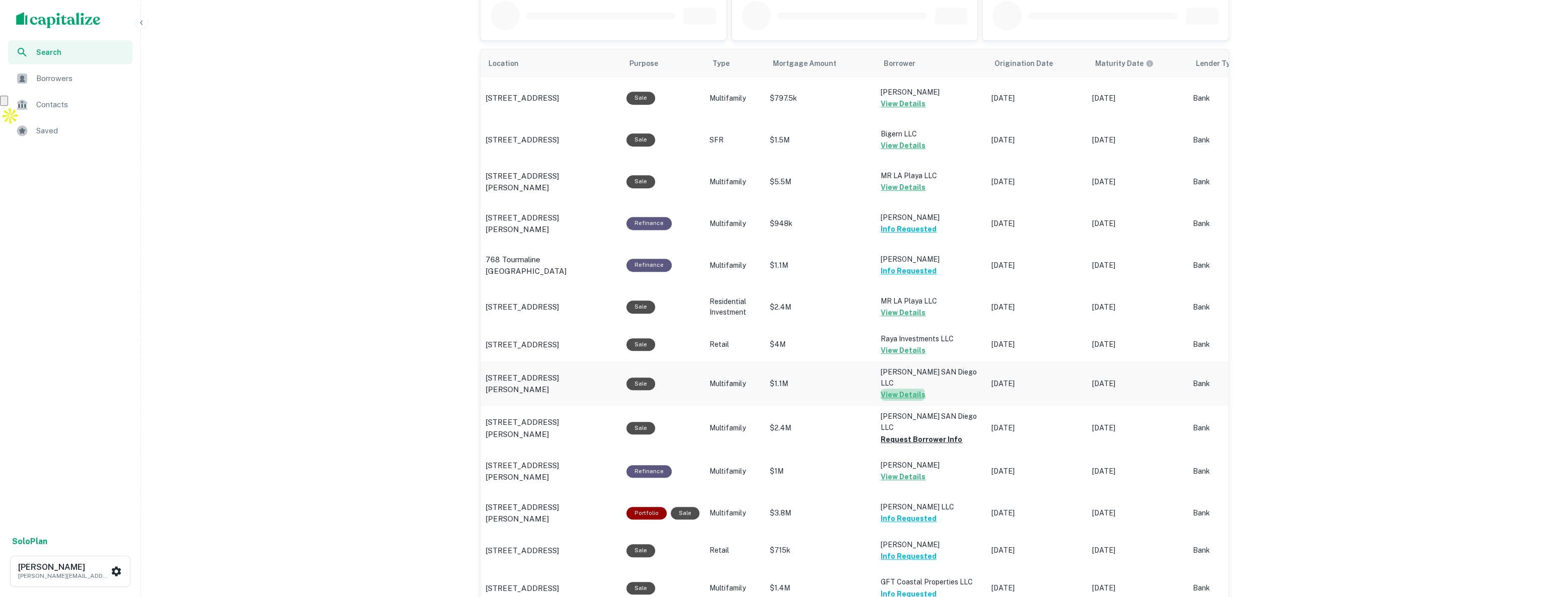
click at [892, 388] on button "View Details" at bounding box center [903, 394] width 45 height 12
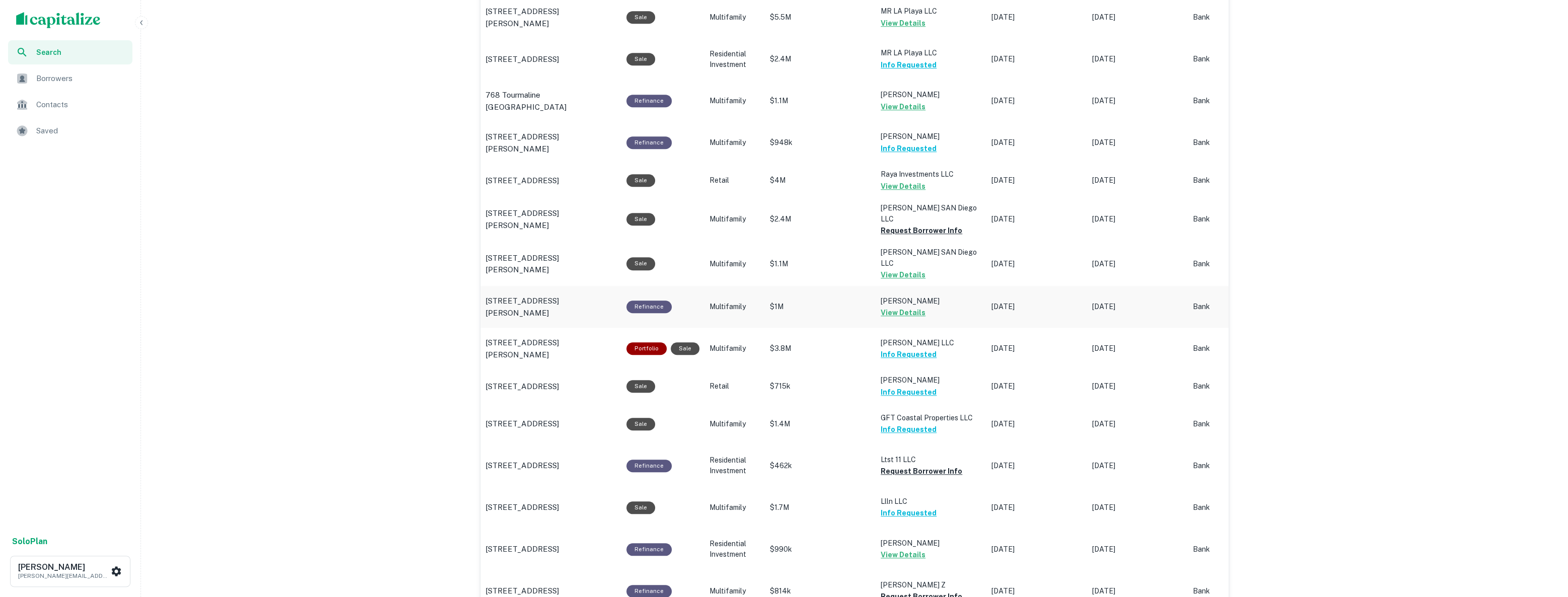
scroll to position [961, 0]
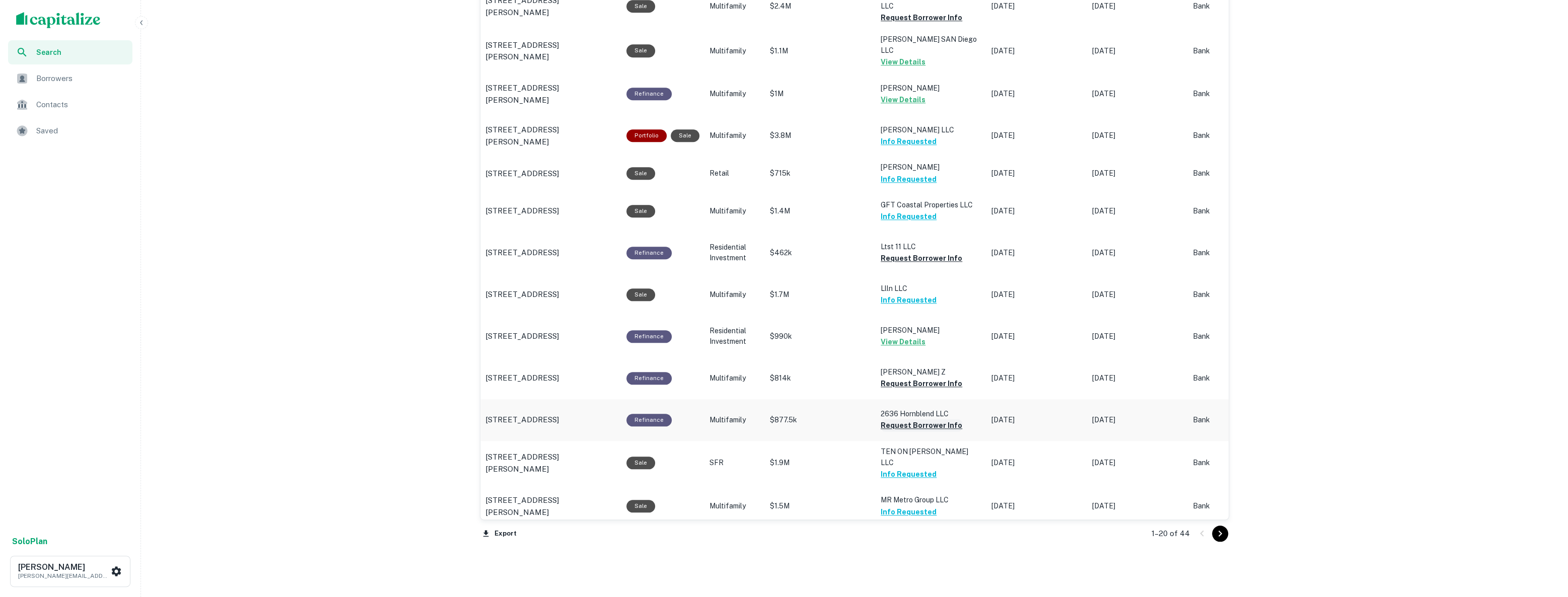
click at [919, 423] on button "Request Borrower Info" at bounding box center [921, 425] width 81 height 12
click at [911, 382] on button "Request Borrower Info" at bounding box center [921, 383] width 81 height 12
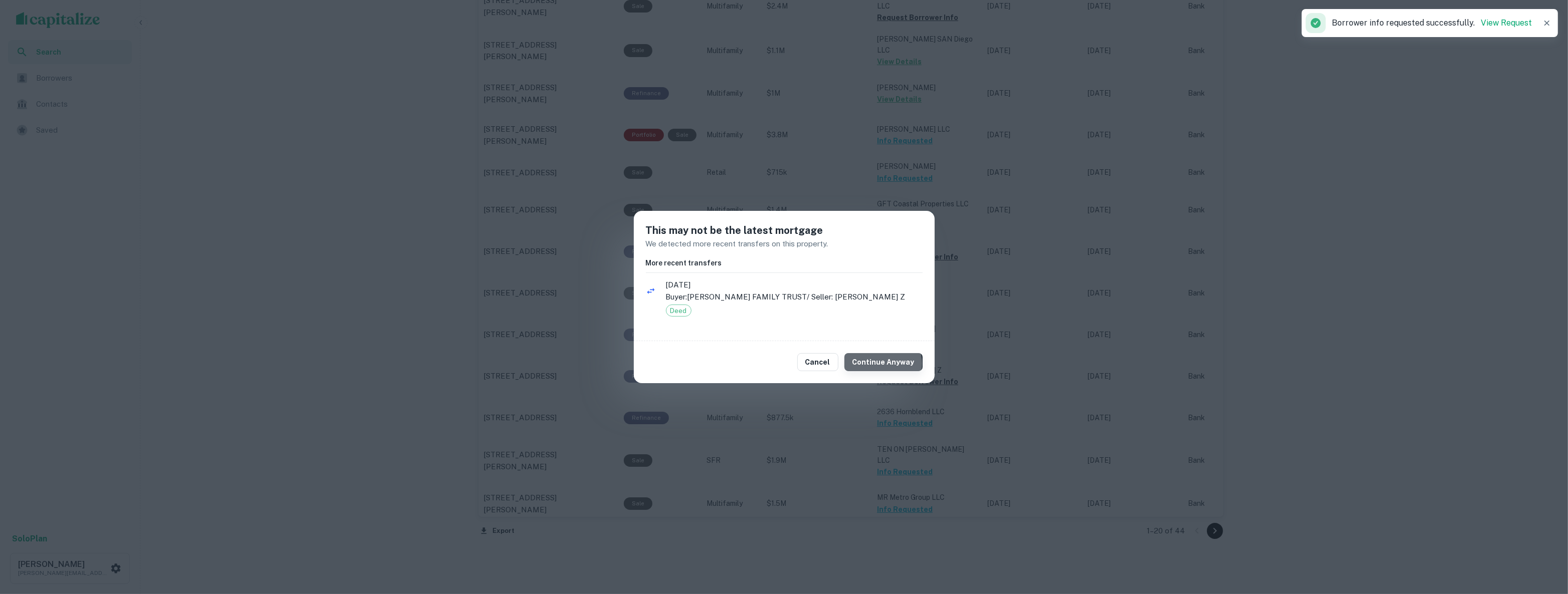
click at [886, 364] on button "Continue Anyway" at bounding box center [883, 363] width 78 height 18
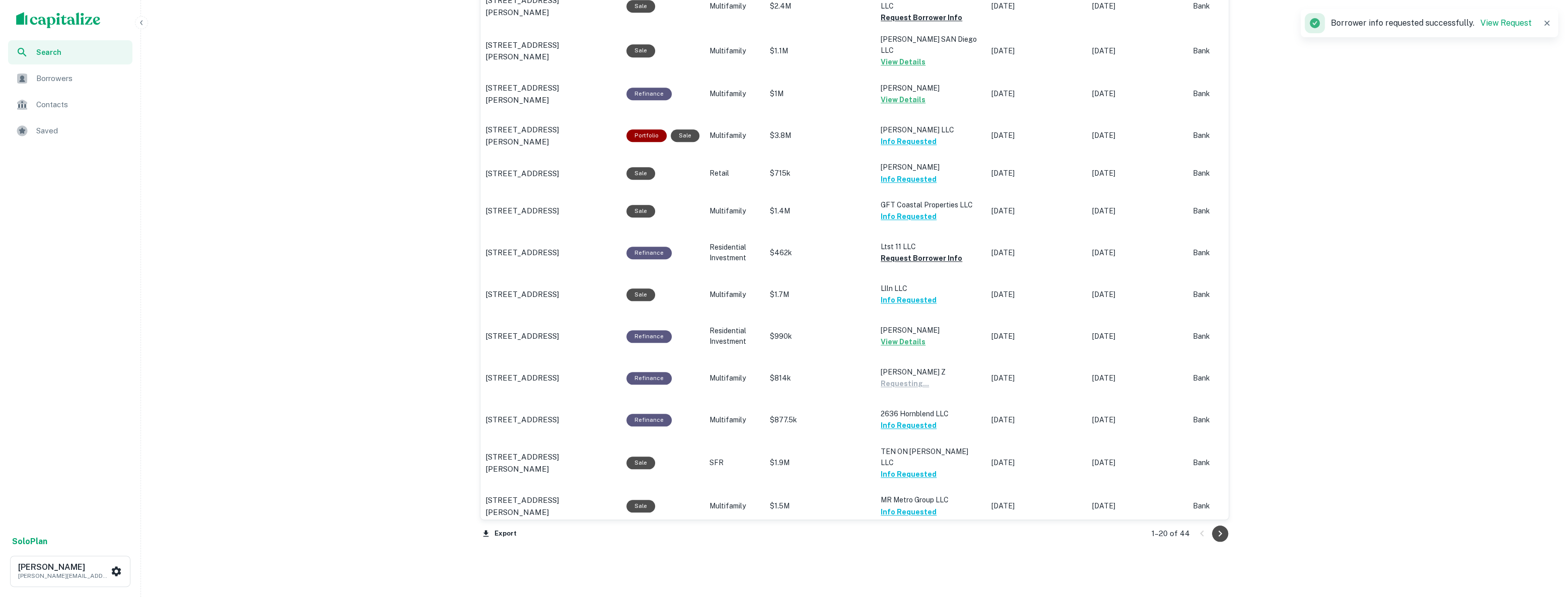
click at [1081, 533] on icon "Go to next page" at bounding box center [1220, 533] width 4 height 6
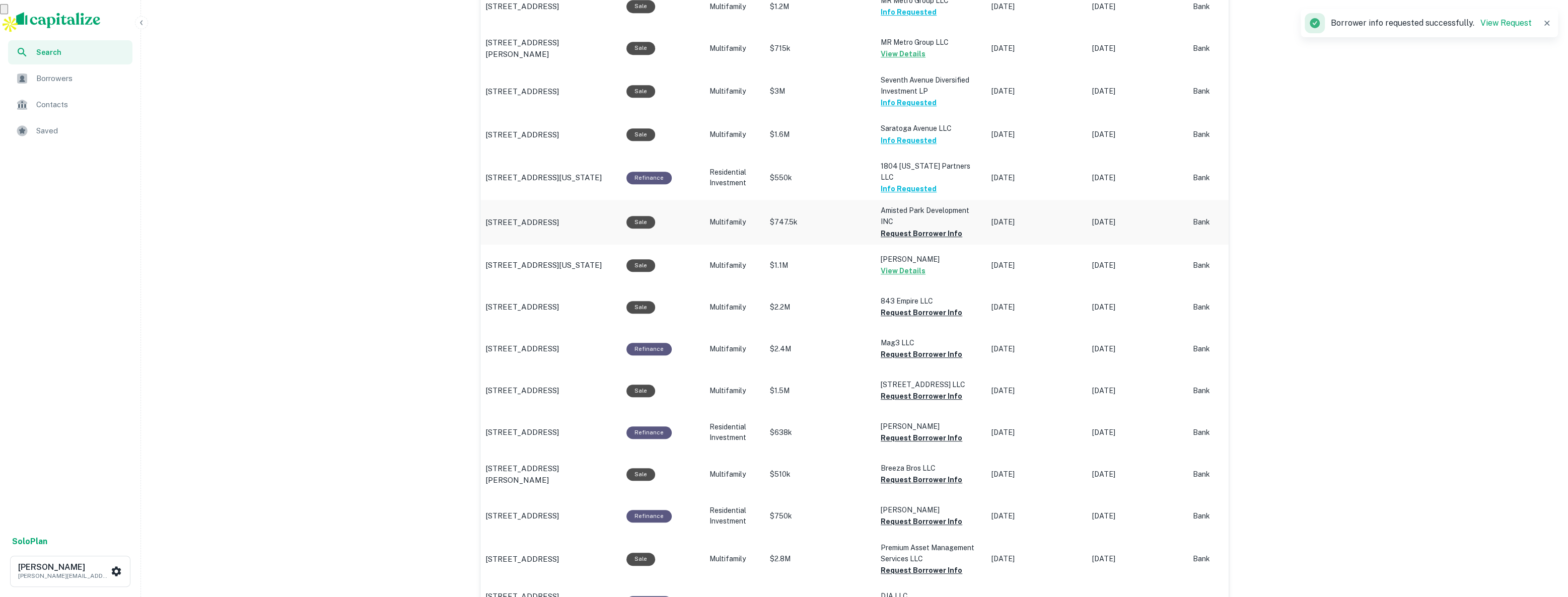
scroll to position [595, 0]
click at [916, 228] on button "Request Borrower Info" at bounding box center [921, 233] width 81 height 12
click at [901, 352] on button "Request Borrower Info" at bounding box center [921, 354] width 81 height 12
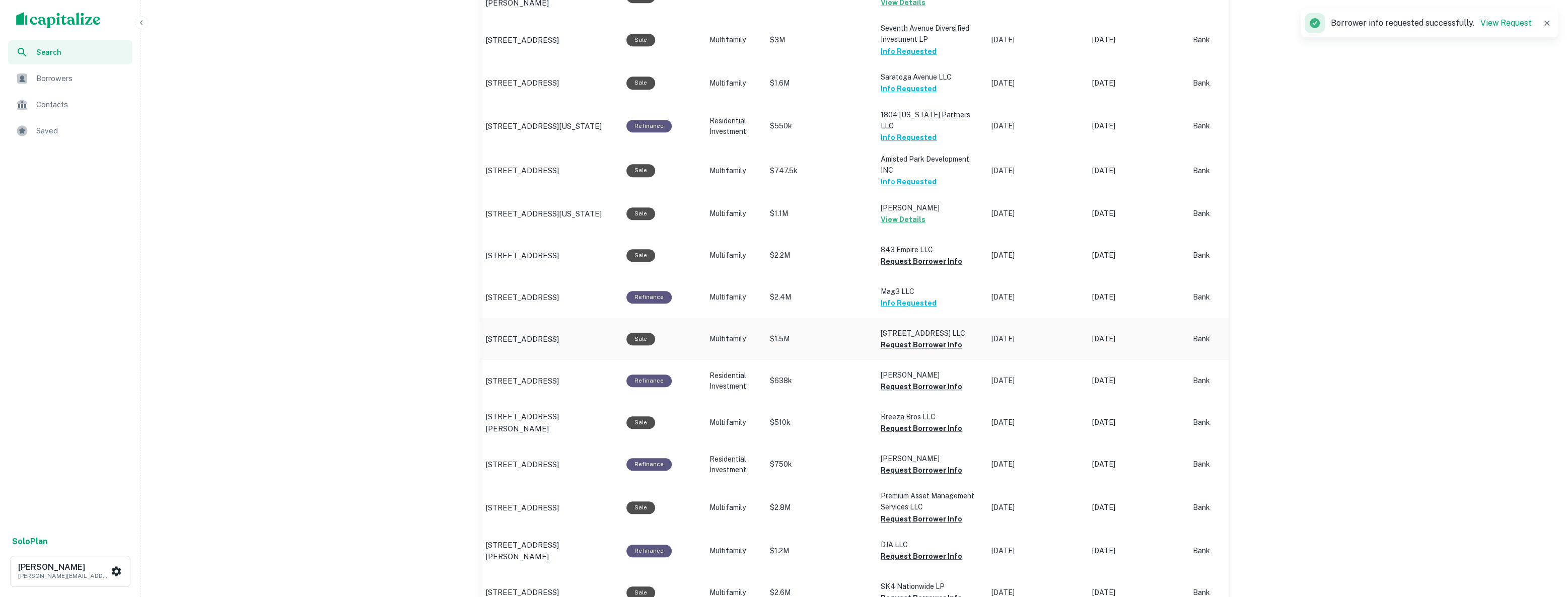
scroll to position [733, 0]
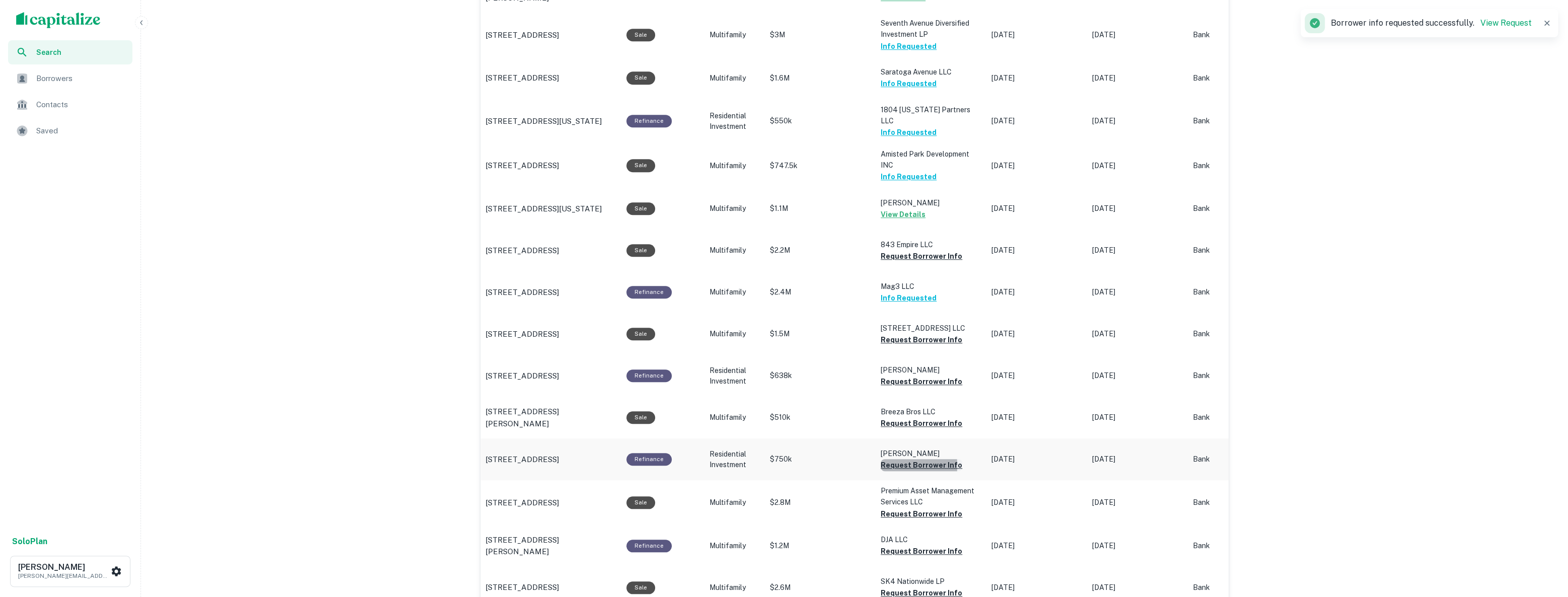
click at [892, 463] on button "Request Borrower Info" at bounding box center [921, 465] width 81 height 12
drag, startPoint x: 900, startPoint y: 514, endPoint x: 909, endPoint y: 405, distance: 109.4
click at [900, 514] on button "Request Borrower Info" at bounding box center [921, 514] width 81 height 12
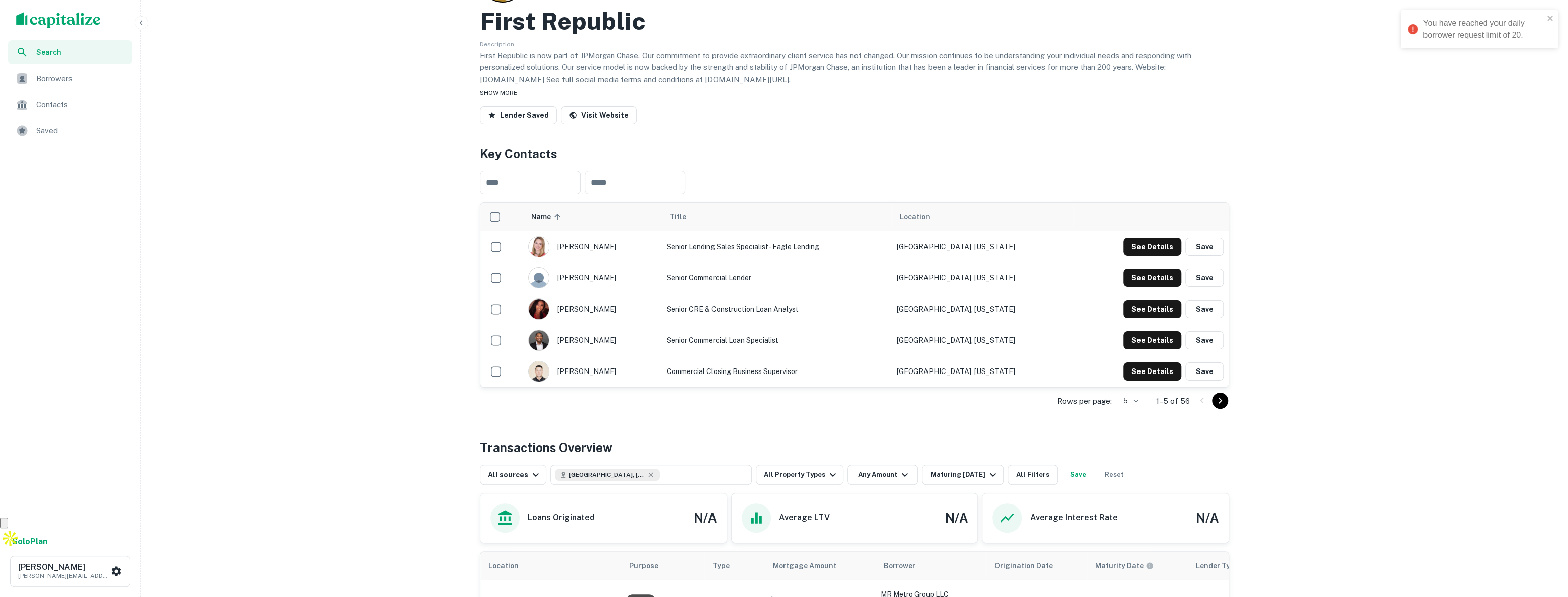
scroll to position [0, 0]
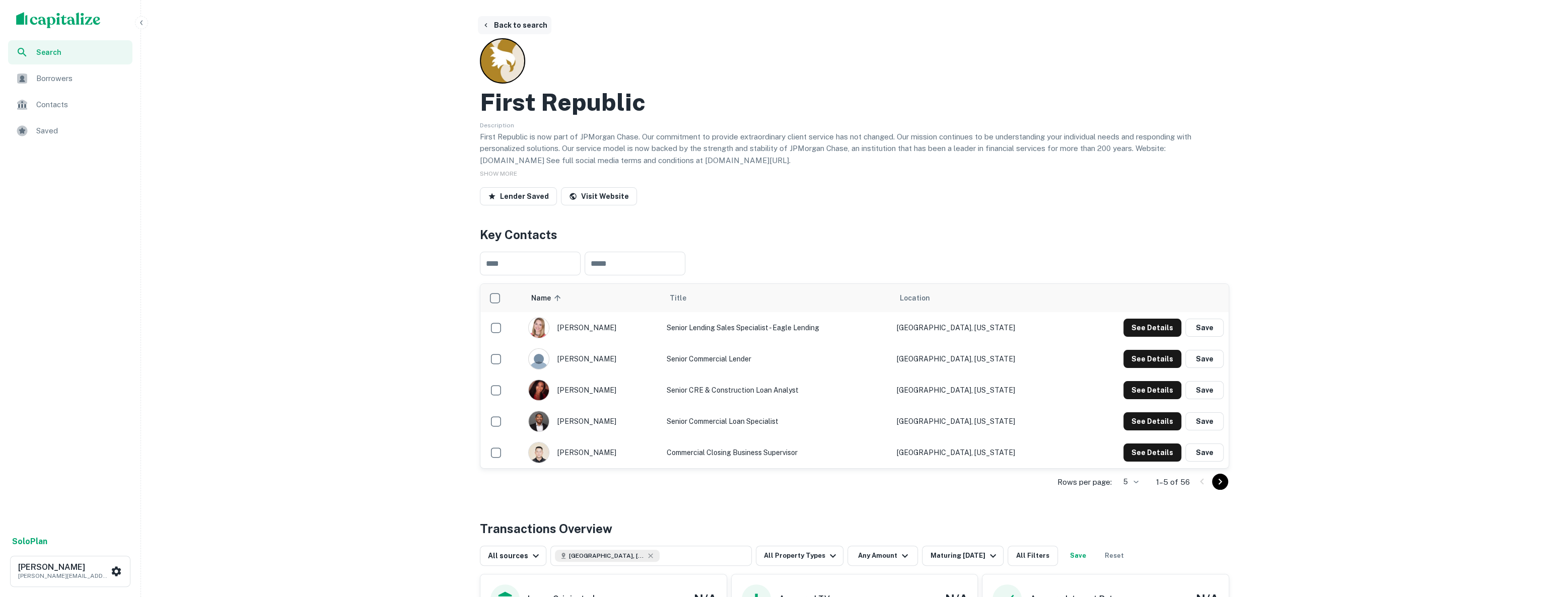
click at [486, 28] on icon "button" at bounding box center [485, 25] width 8 height 8
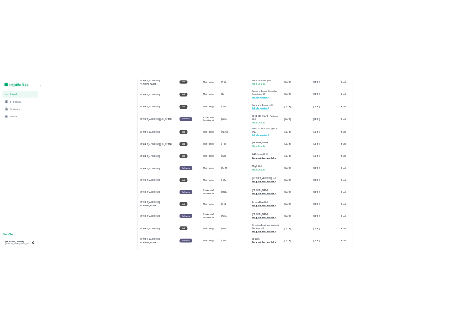
scroll to position [397, 0]
